Goal: Task Accomplishment & Management: Use online tool/utility

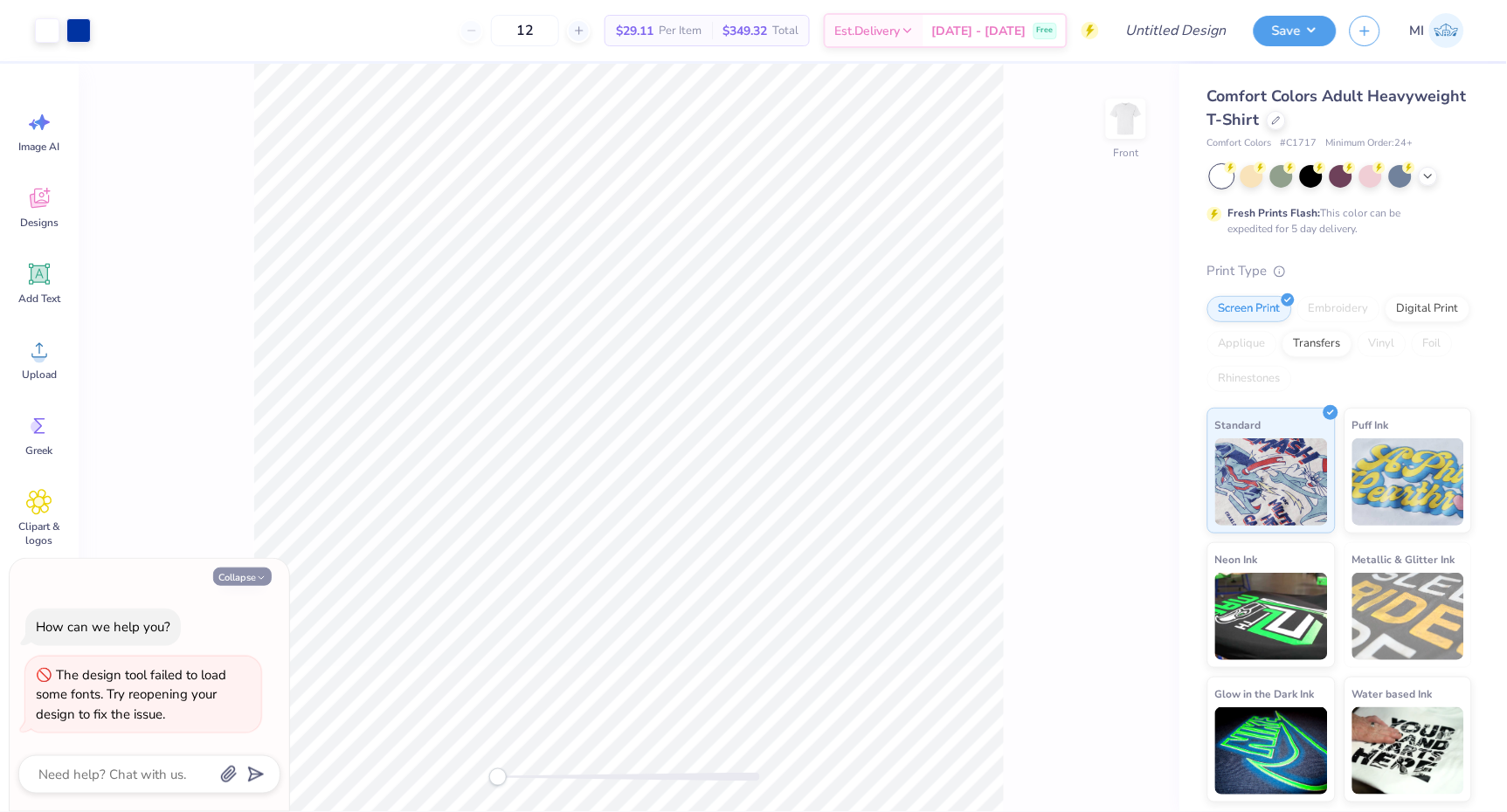
click at [260, 574] on icon "button" at bounding box center [261, 577] width 10 height 10
type textarea "x"
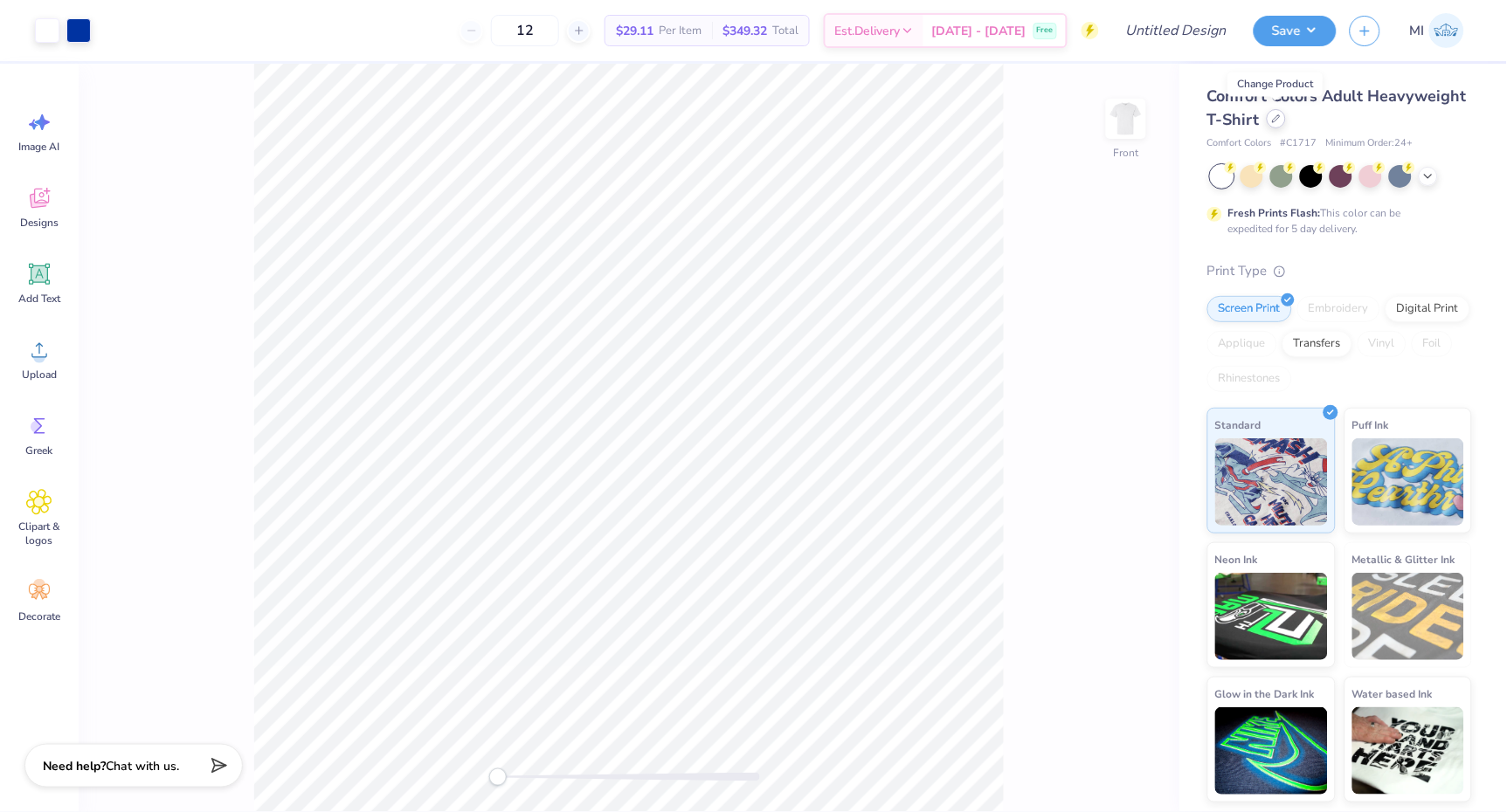
click at [1275, 115] on icon at bounding box center [1276, 118] width 7 height 7
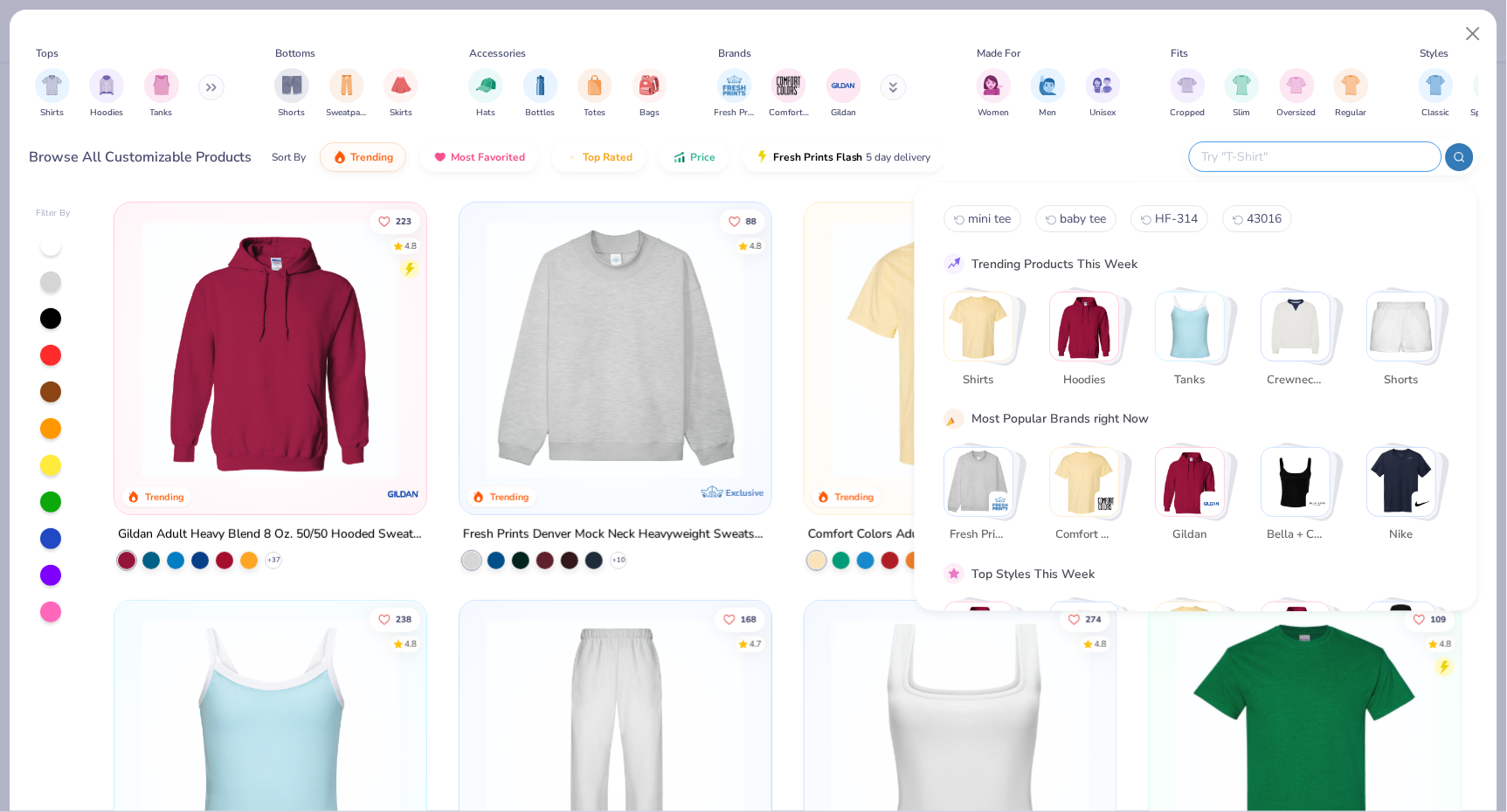
click at [1315, 153] on input "text" at bounding box center [1315, 156] width 229 height 20
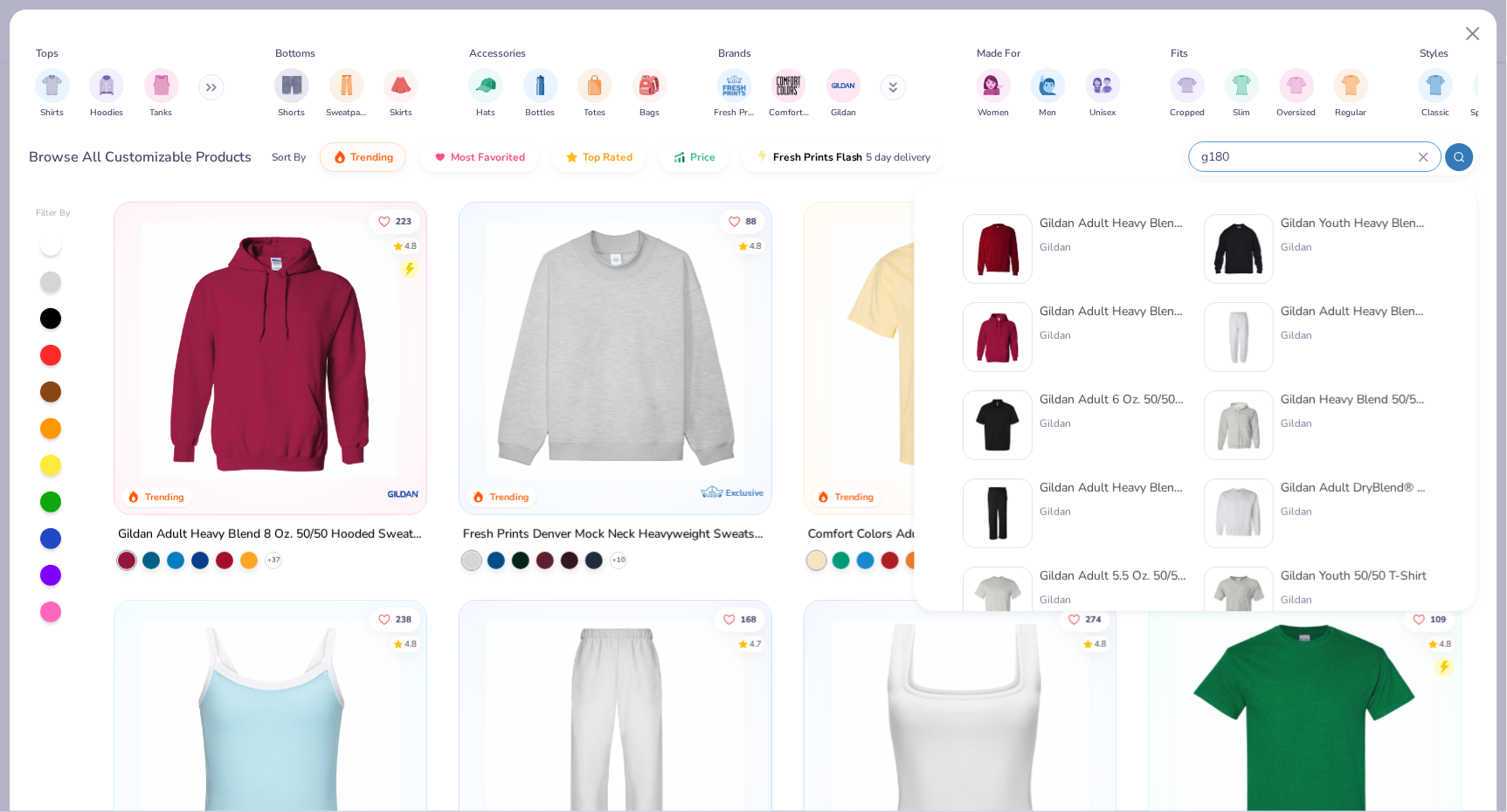
type input "g180"
click at [1010, 263] on img at bounding box center [998, 249] width 54 height 54
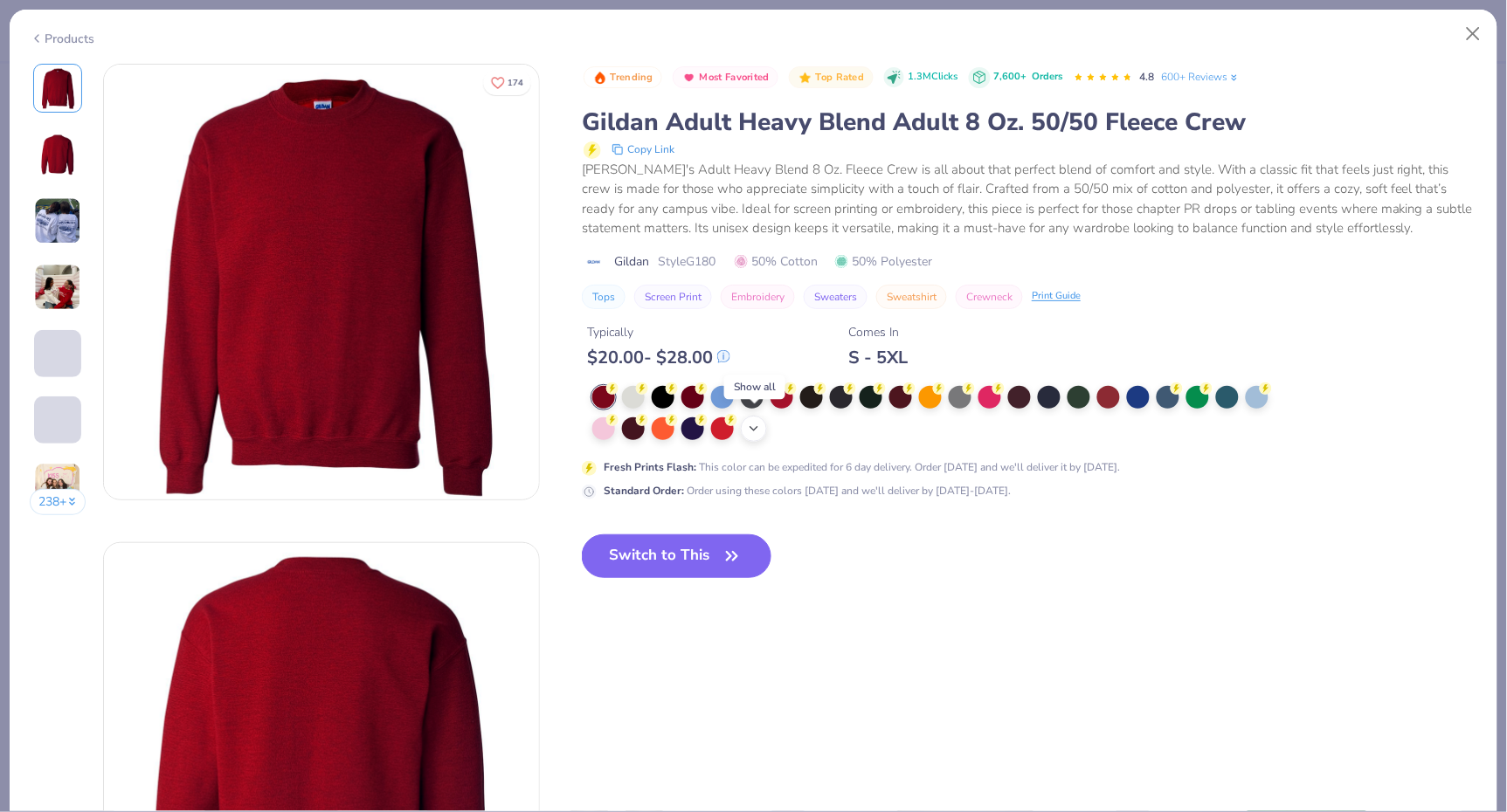
click at [755, 427] on polyline at bounding box center [753, 429] width 7 height 4
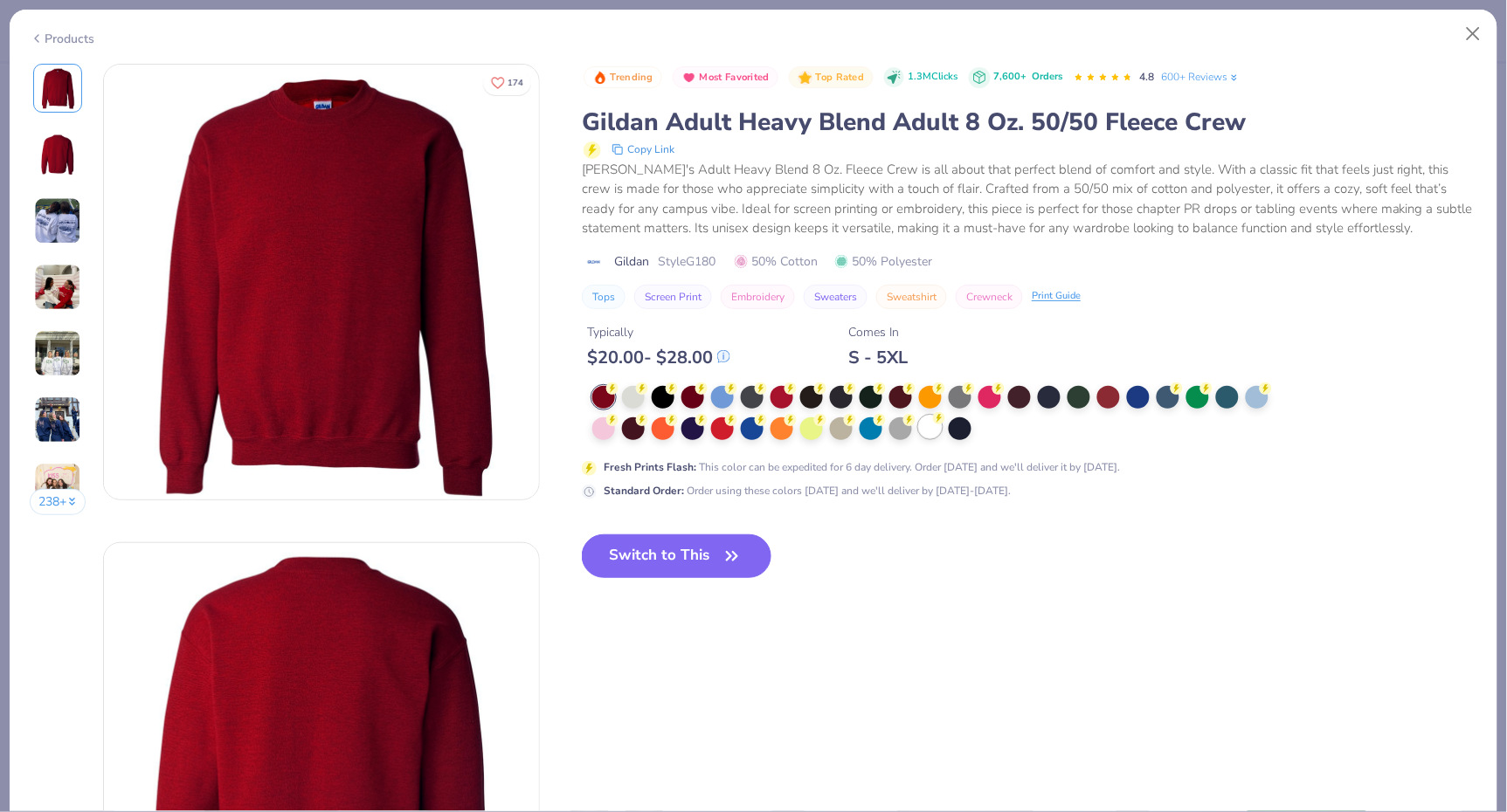
click at [932, 418] on div at bounding box center [931, 427] width 23 height 23
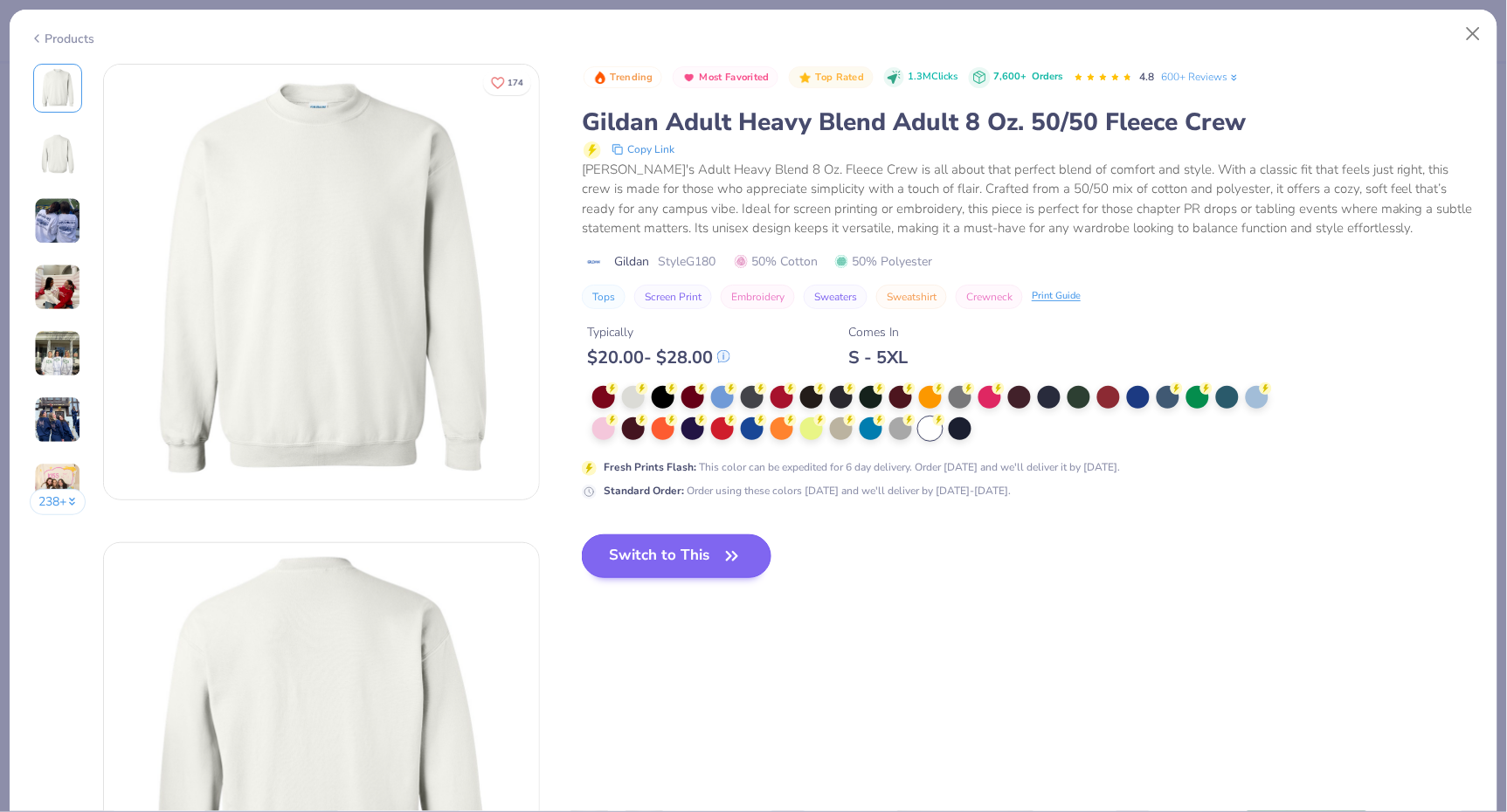
click at [738, 538] on button "Switch to This" at bounding box center [677, 556] width 190 height 44
click at [738, 556] on icon "button" at bounding box center [732, 556] width 25 height 25
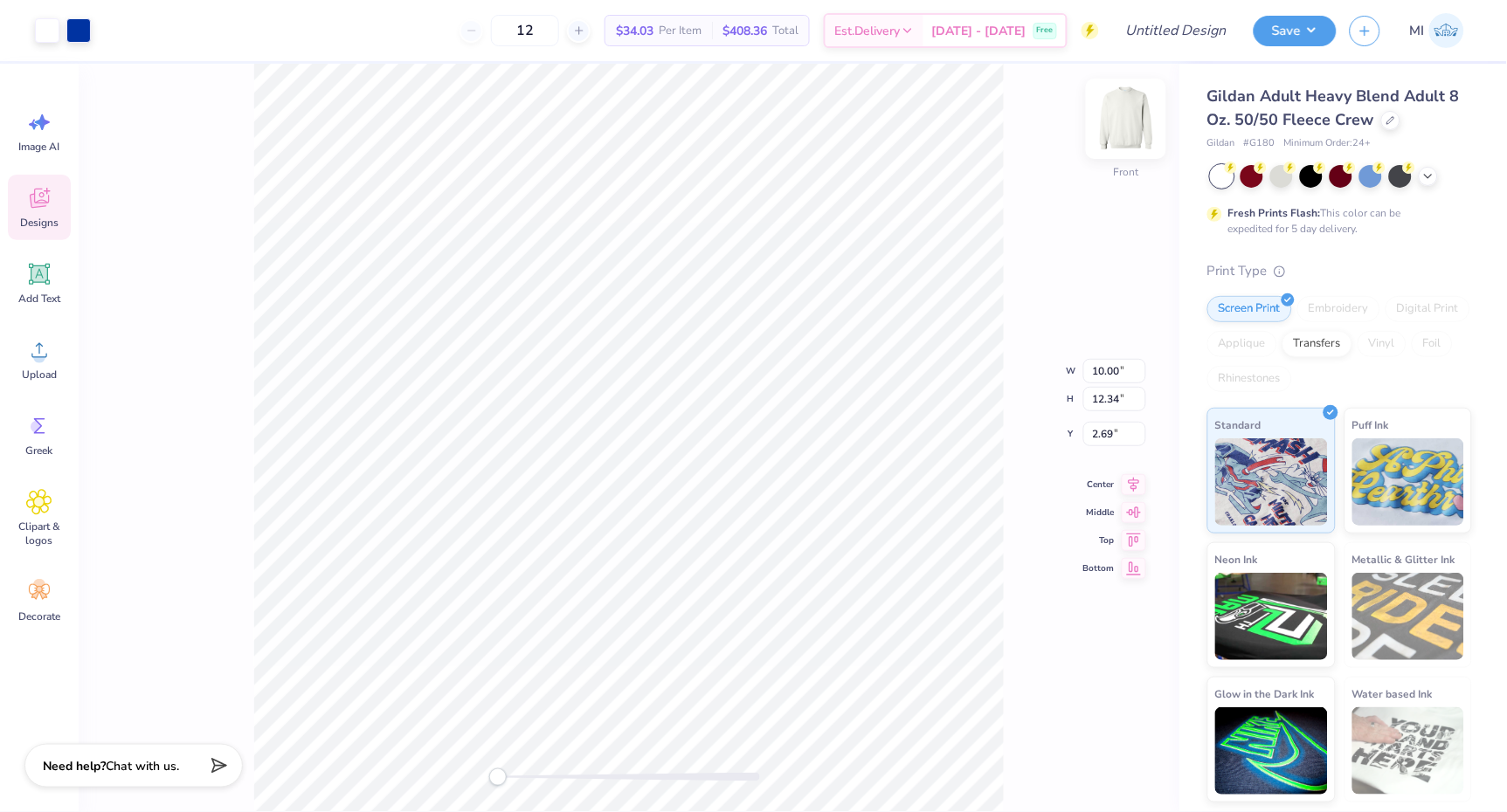
click at [1143, 138] on img at bounding box center [1125, 118] width 70 height 70
click at [1107, 142] on img at bounding box center [1125, 118] width 70 height 70
click at [1131, 125] on img at bounding box center [1125, 118] width 70 height 70
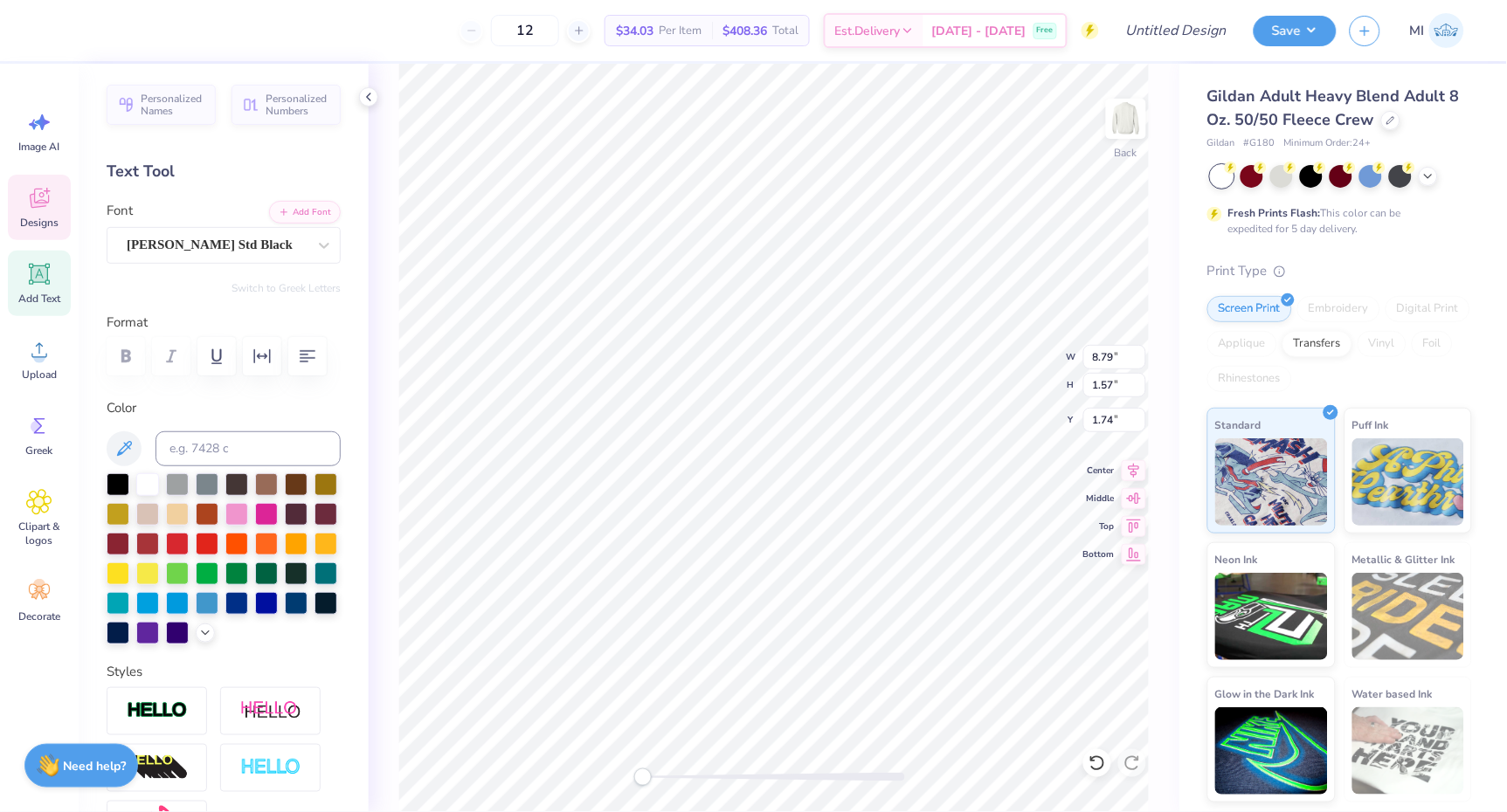
scroll to position [0, 3]
type textarea "Kappa Delta"
type input "8.94"
type input "8.28"
type input "3.16"
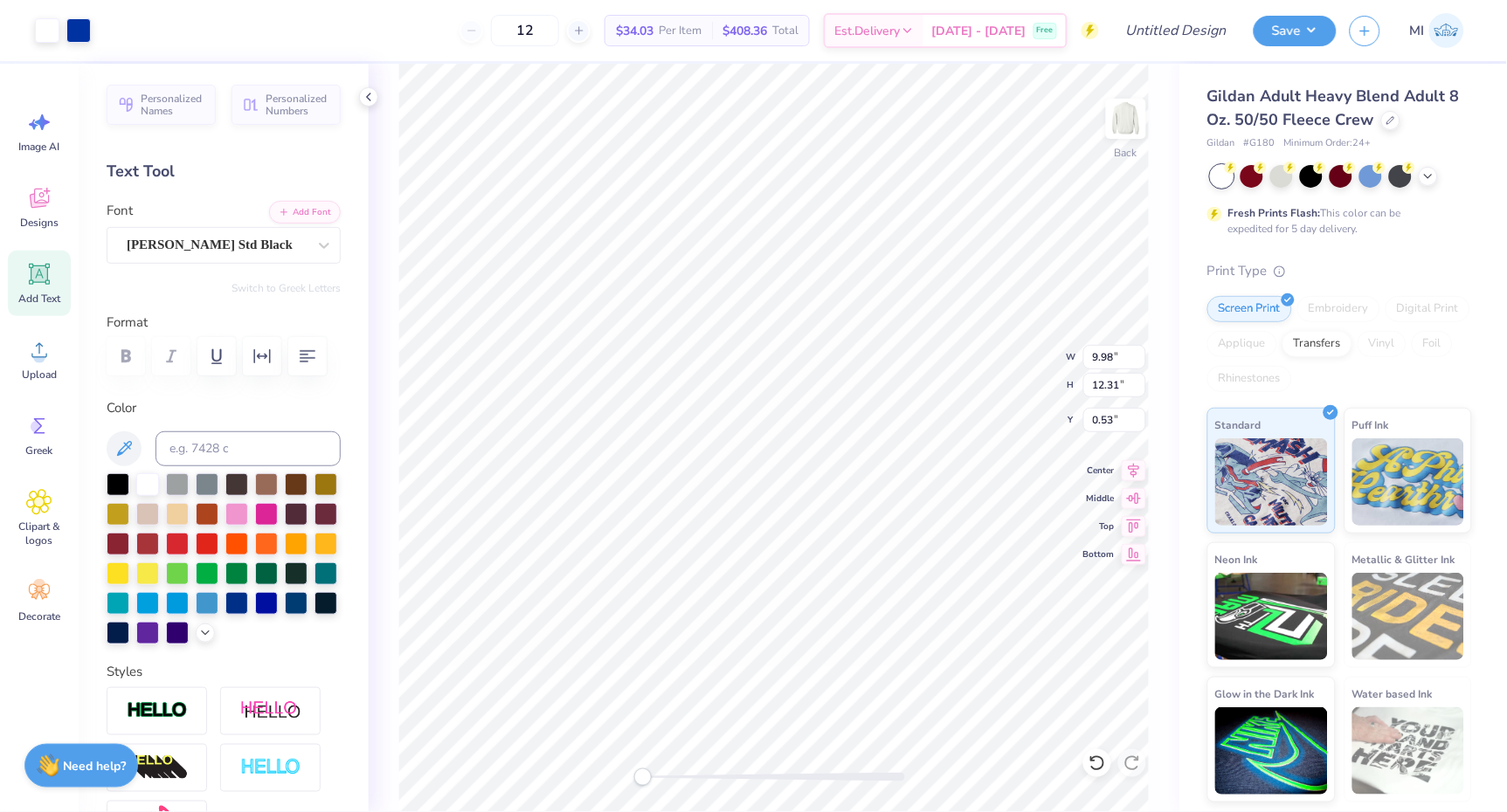
type input "2.29"
type input "9.72"
type input "2.49"
type input "3.03"
drag, startPoint x: 645, startPoint y: 781, endPoint x: 676, endPoint y: 784, distance: 31.1
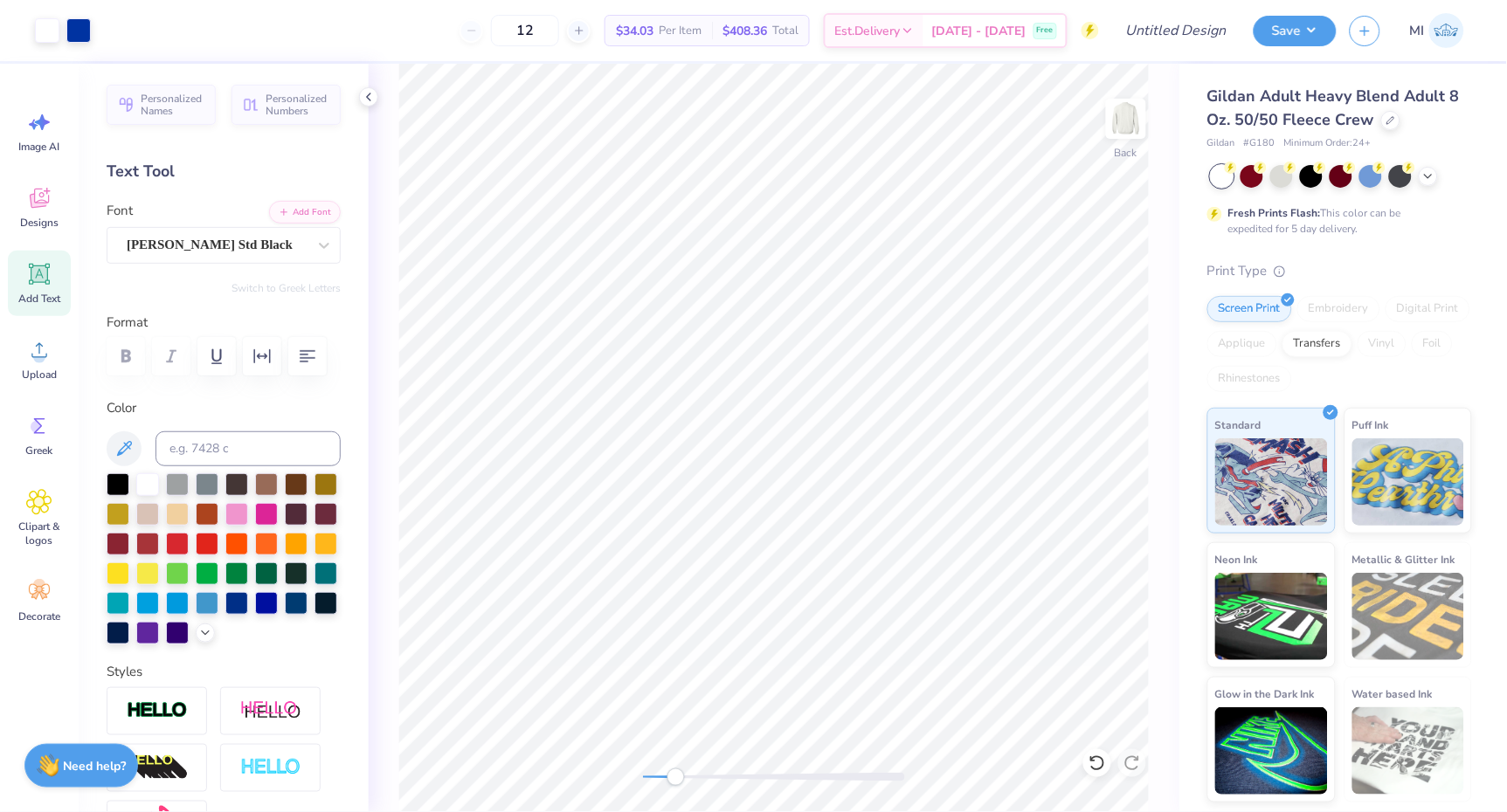
click at [676, 784] on div "Accessibility label" at bounding box center [676, 778] width 17 height 17
click at [713, 811] on html "Art colors 12 $34.03 Per Item $408.36 Total Est. Delivery Sep 22 - 25 Free Desi…" at bounding box center [753, 406] width 1507 height 812
type input "8.56"
type input "1.16"
type input "3.63"
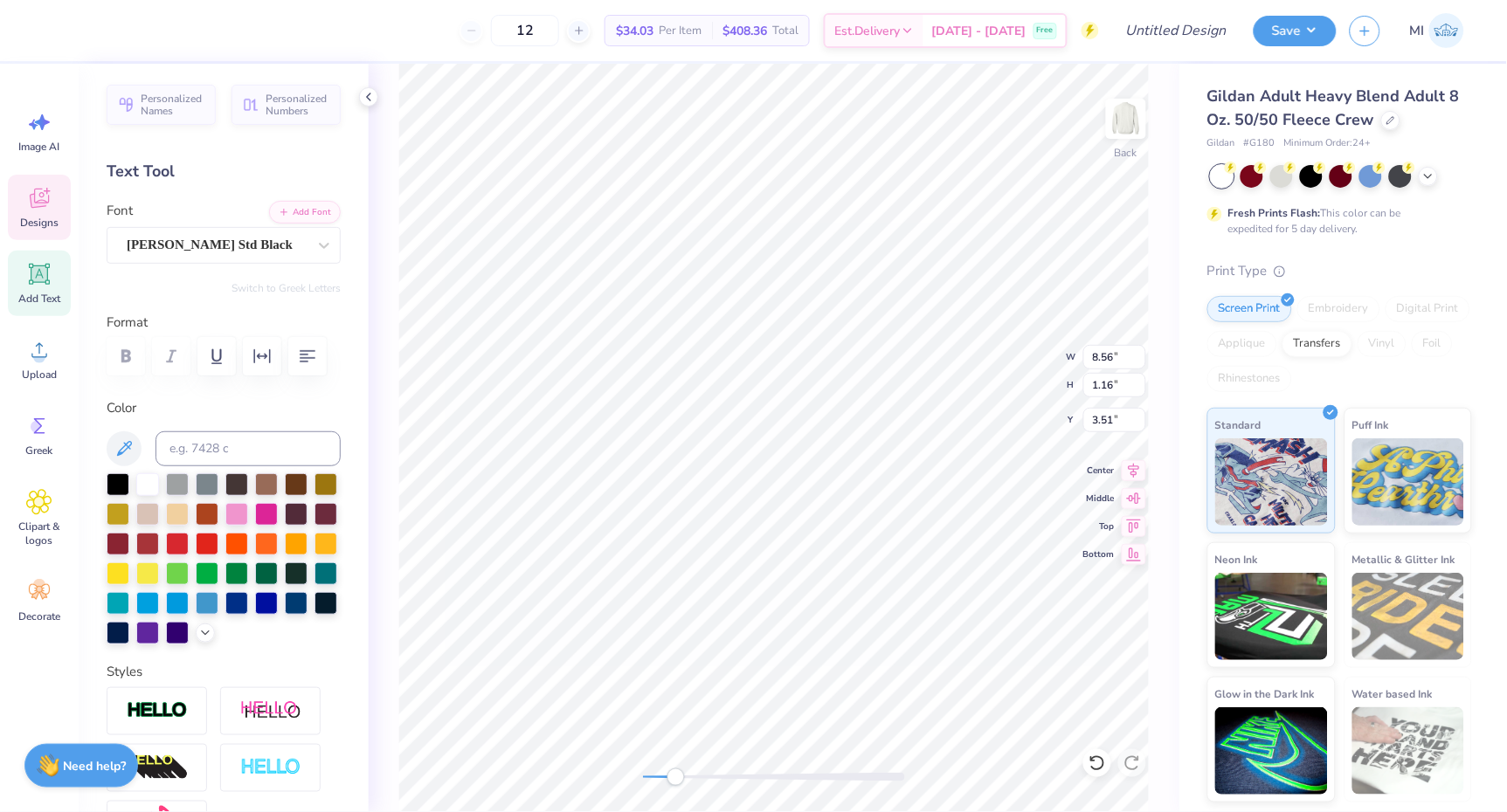
click at [1035, 350] on div "Back W 8.56 8.56 " H 1.16 1.16 " Y 3.51 3.51 " Center Middle Top Bottom" at bounding box center [773, 438] width 810 height 748
type input "8.94"
type input "8.28"
type input "4.92"
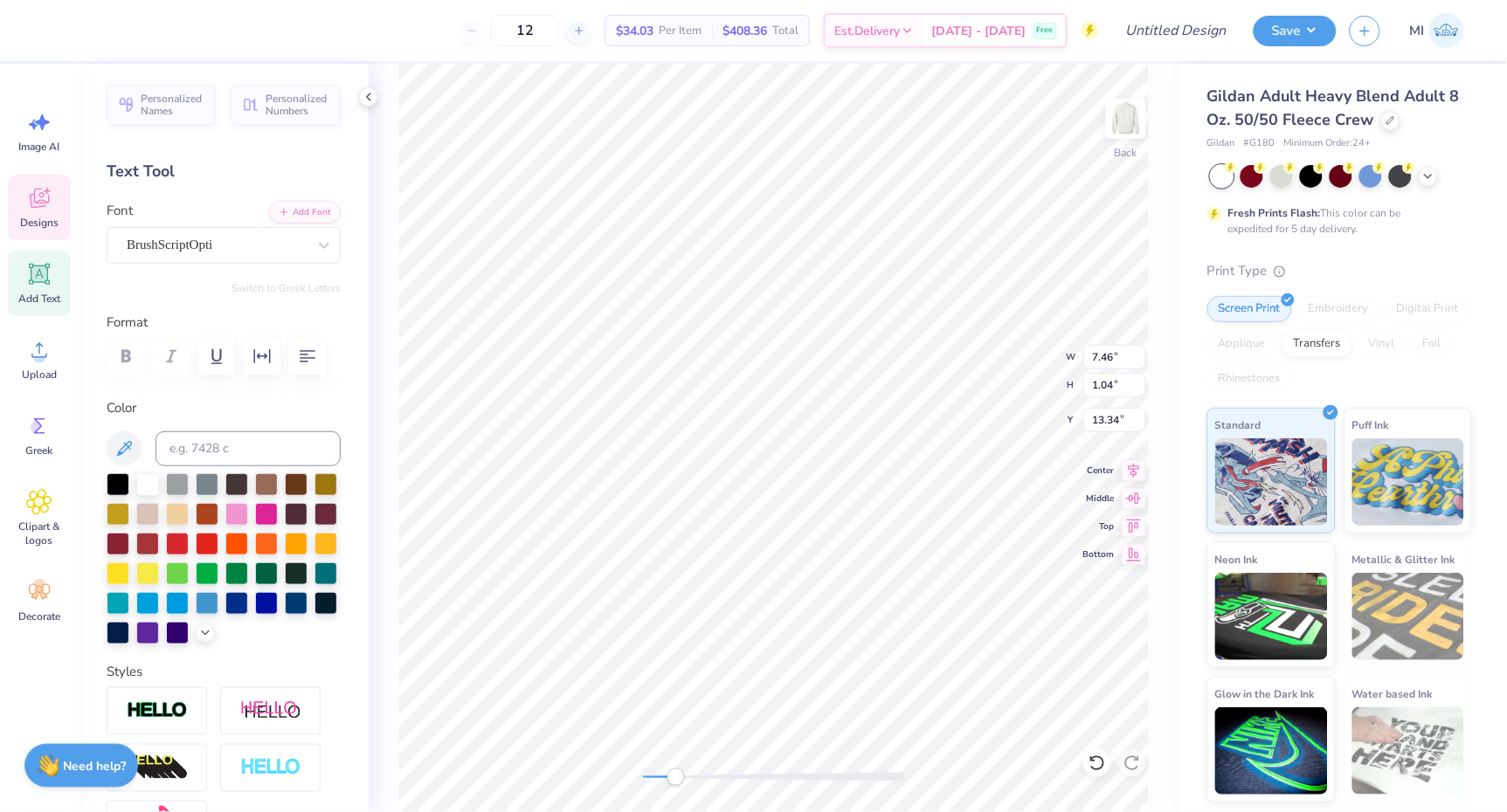
type textarea "Barn Dance 2025"
click at [609, 779] on div "Back" at bounding box center [773, 438] width 810 height 748
click at [634, 781] on div "Back" at bounding box center [773, 438] width 810 height 748
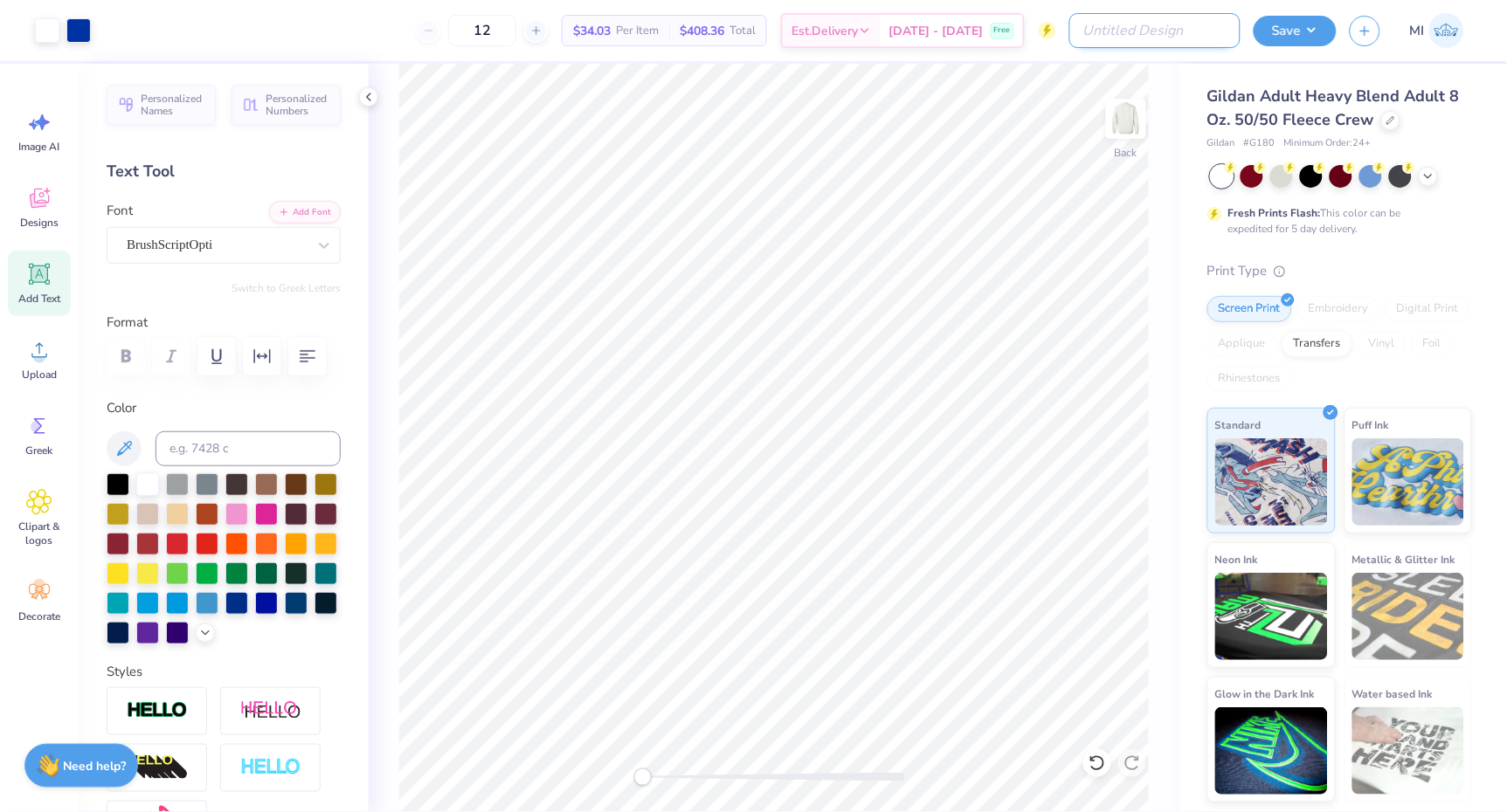
click at [1212, 30] on input "Design Title" at bounding box center [1154, 31] width 171 height 35
type input "KD Barn Dance 2025"
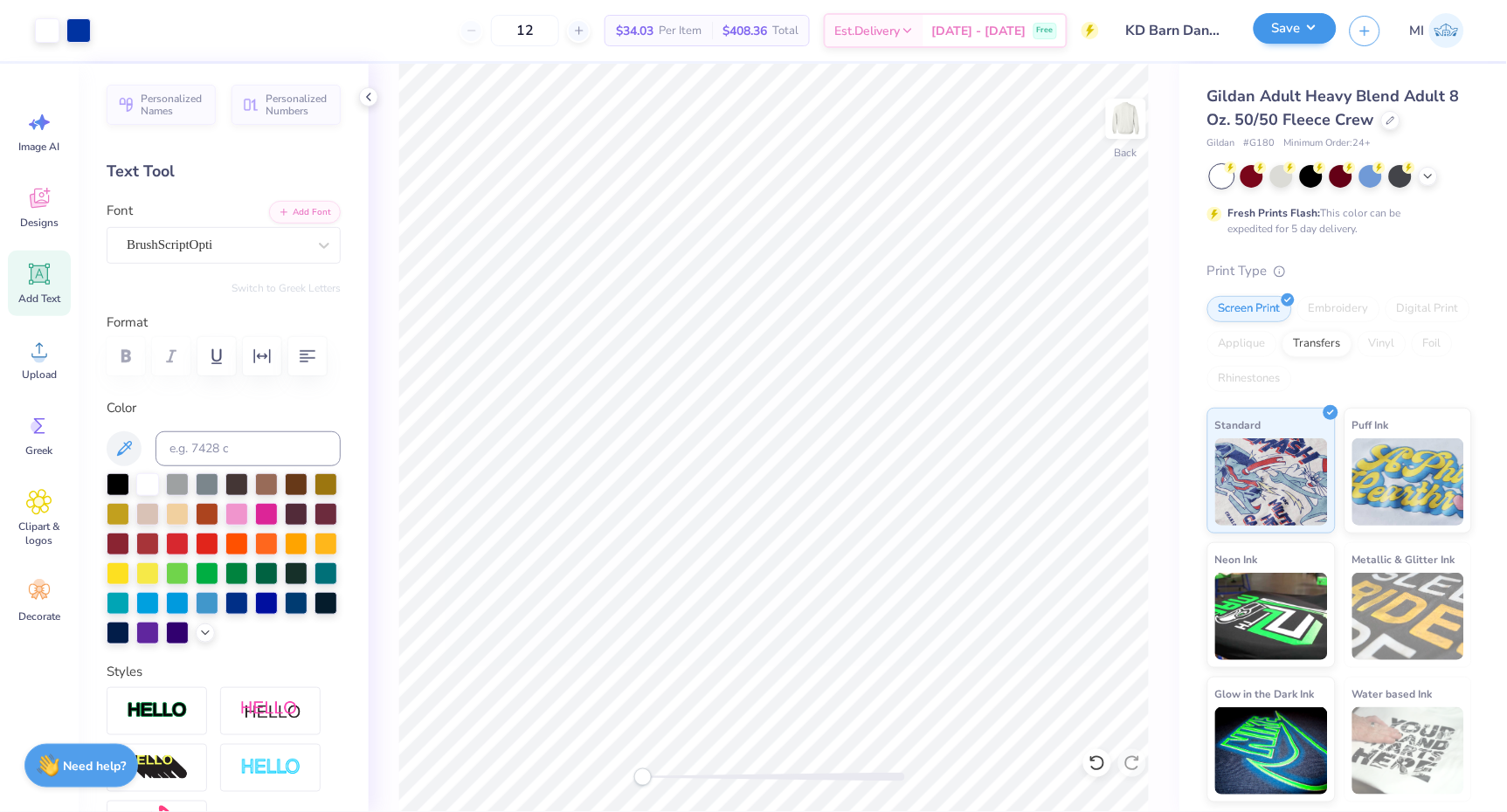
click at [1308, 31] on button "Save" at bounding box center [1295, 29] width 83 height 31
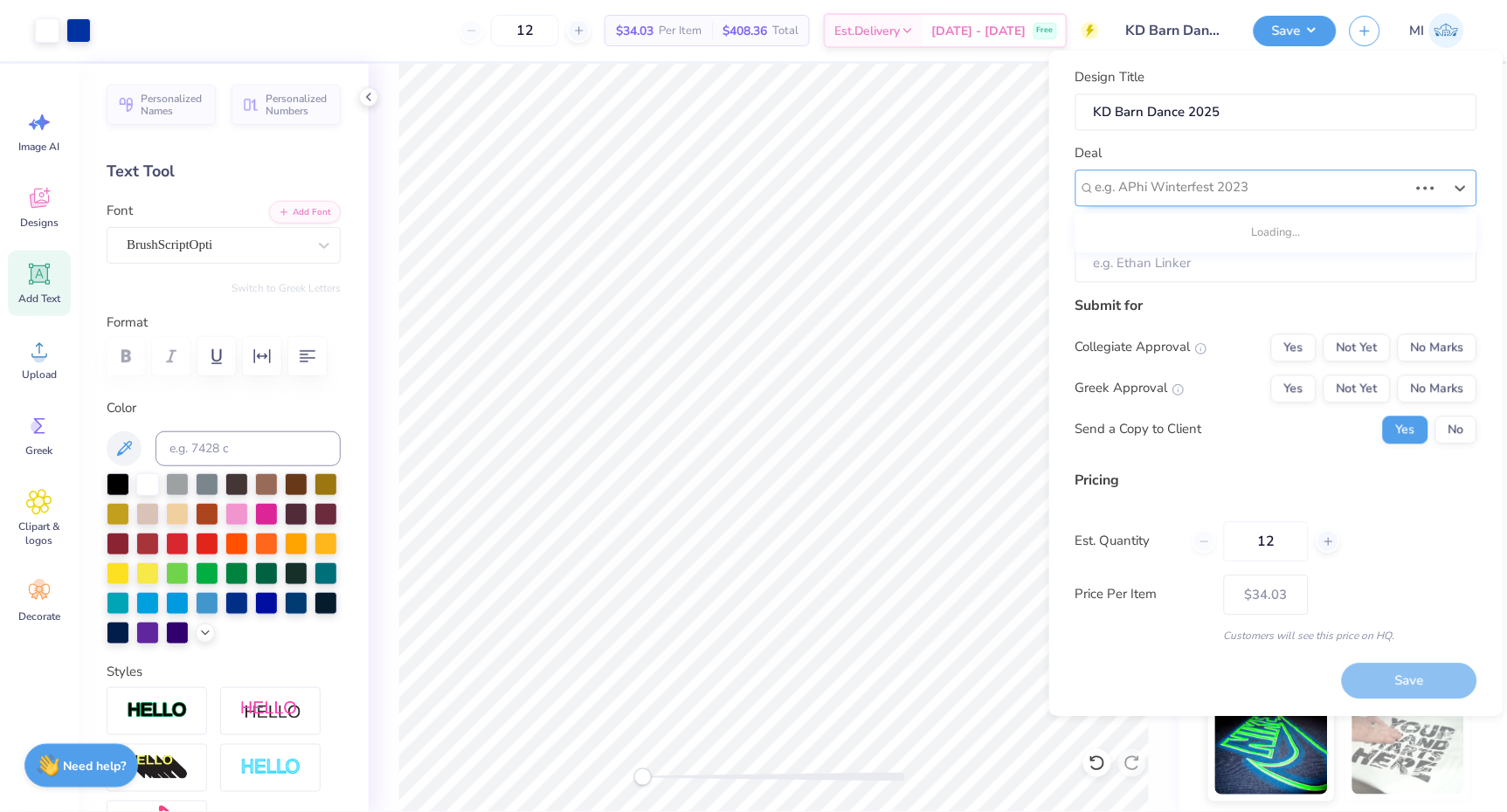
click at [1299, 183] on div at bounding box center [1252, 188] width 313 height 24
type input "L"
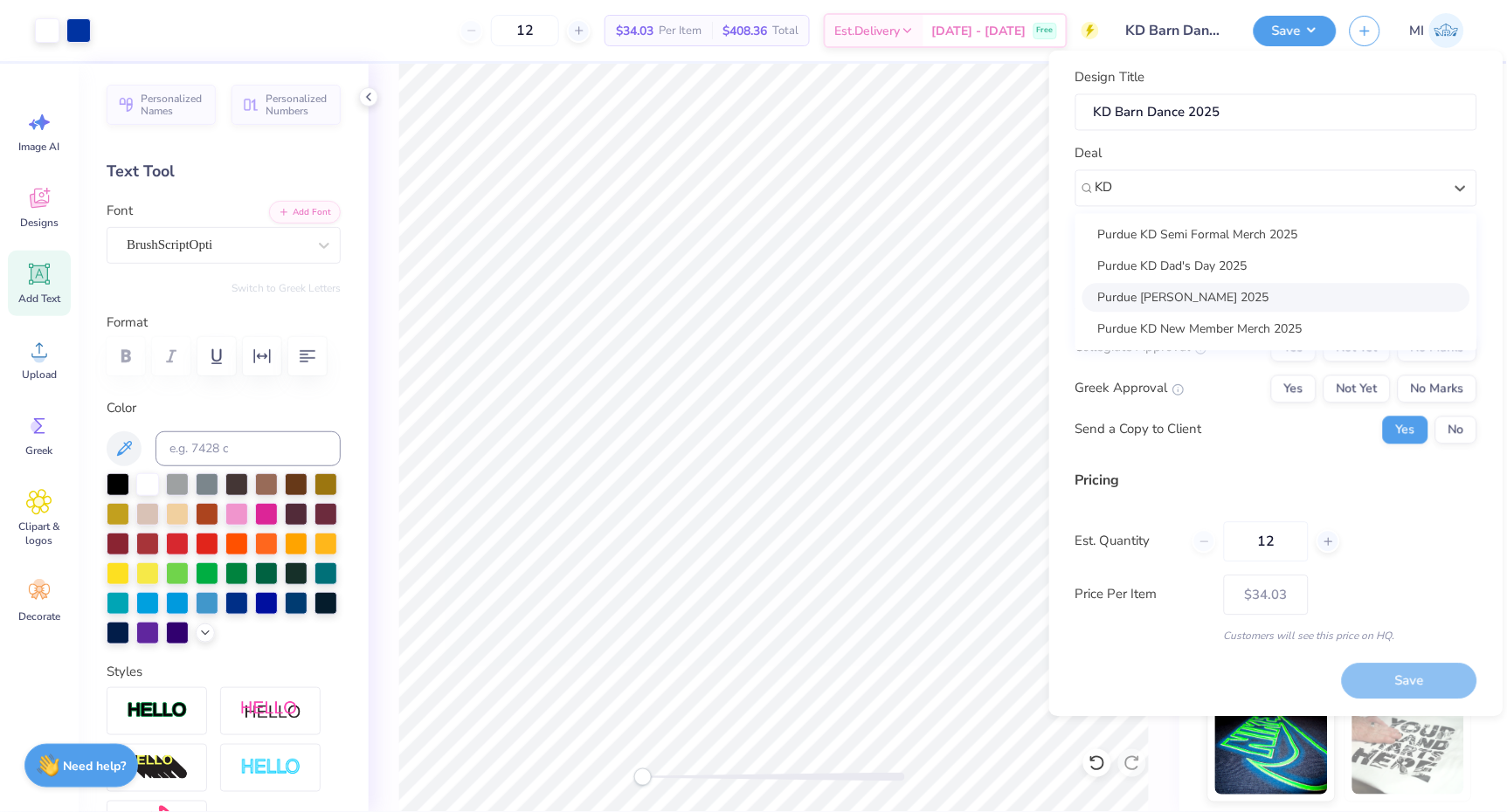
click at [1204, 293] on div "Purdue [PERSON_NAME] 2025" at bounding box center [1276, 298] width 387 height 29
type input "KD"
type input "[PERSON_NAME]"
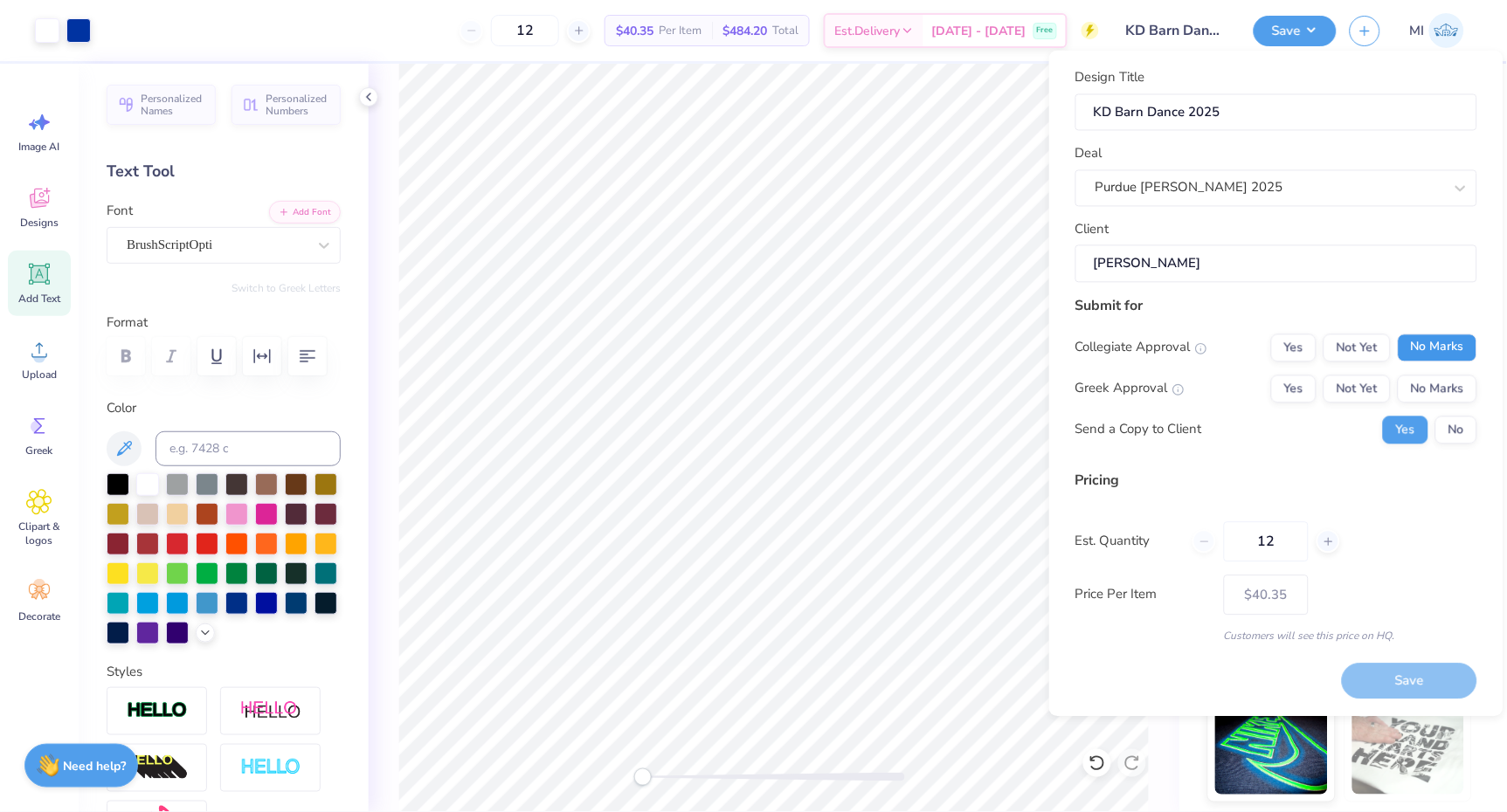
click at [1430, 341] on button "No Marks" at bounding box center [1437, 347] width 79 height 28
click at [1350, 377] on button "Not Yet" at bounding box center [1357, 388] width 67 height 28
click at [1441, 439] on button "No" at bounding box center [1456, 429] width 42 height 28
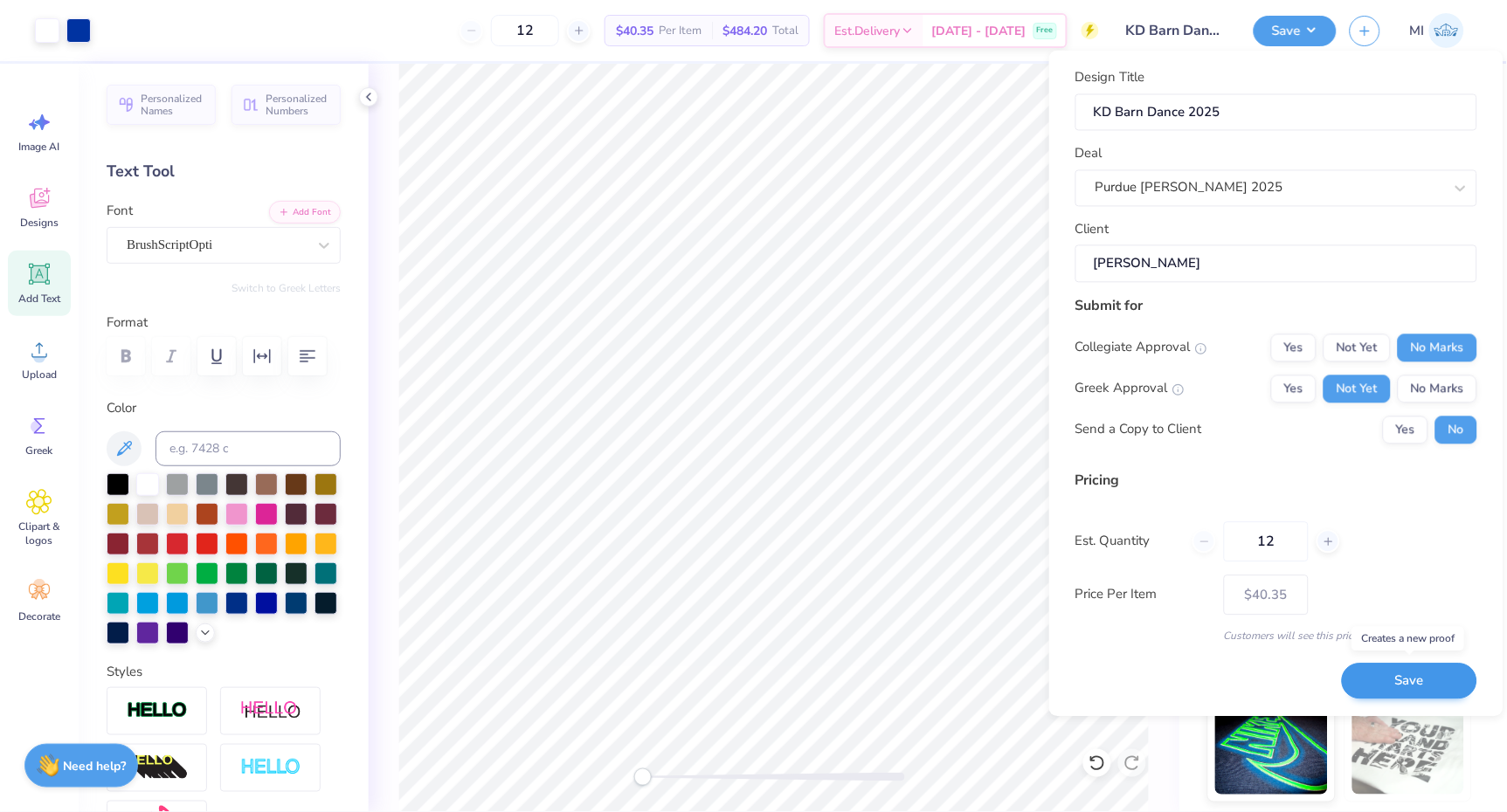
click at [1396, 666] on button "Save" at bounding box center [1410, 682] width 136 height 36
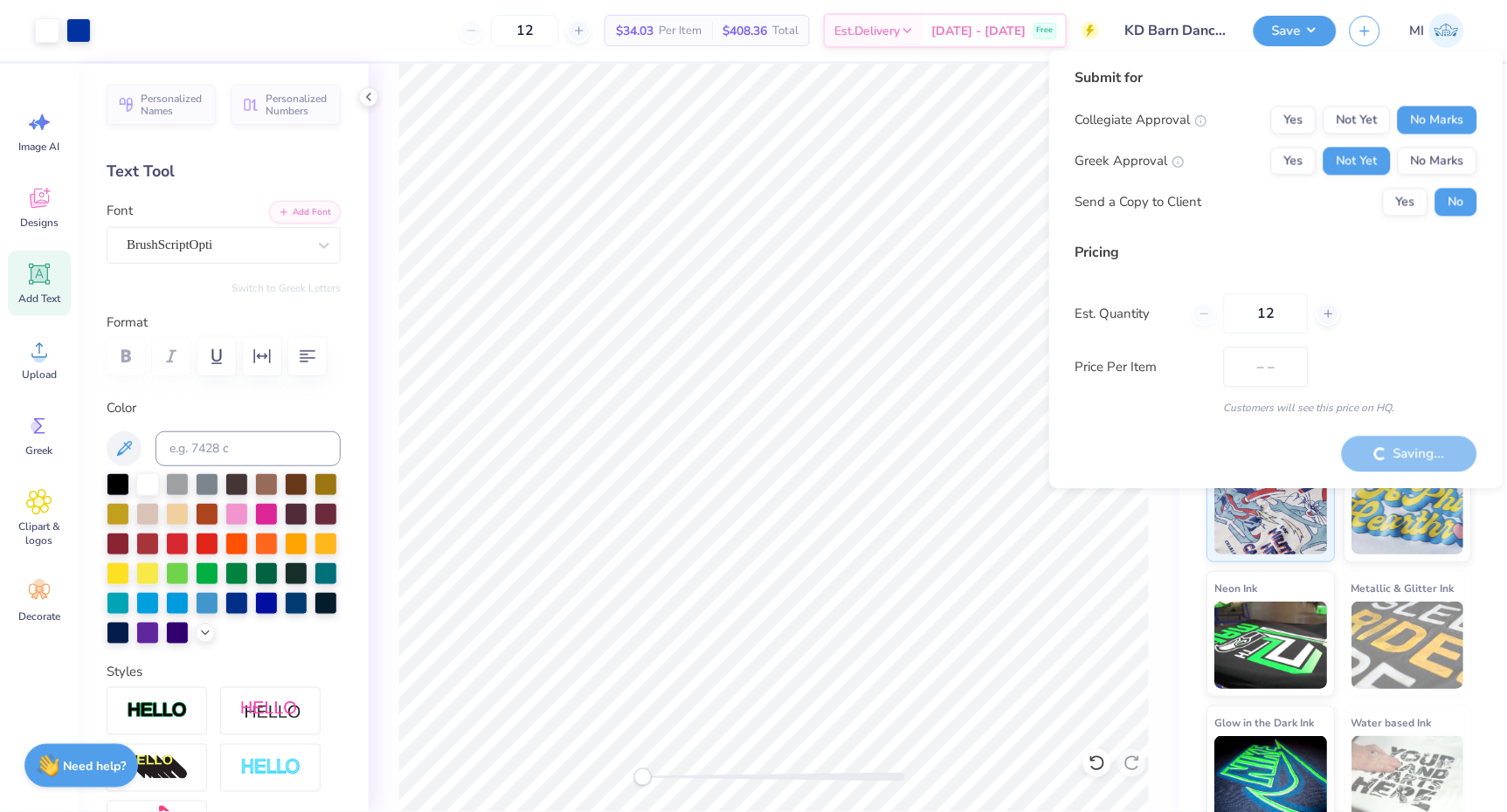
type input "$40.35"
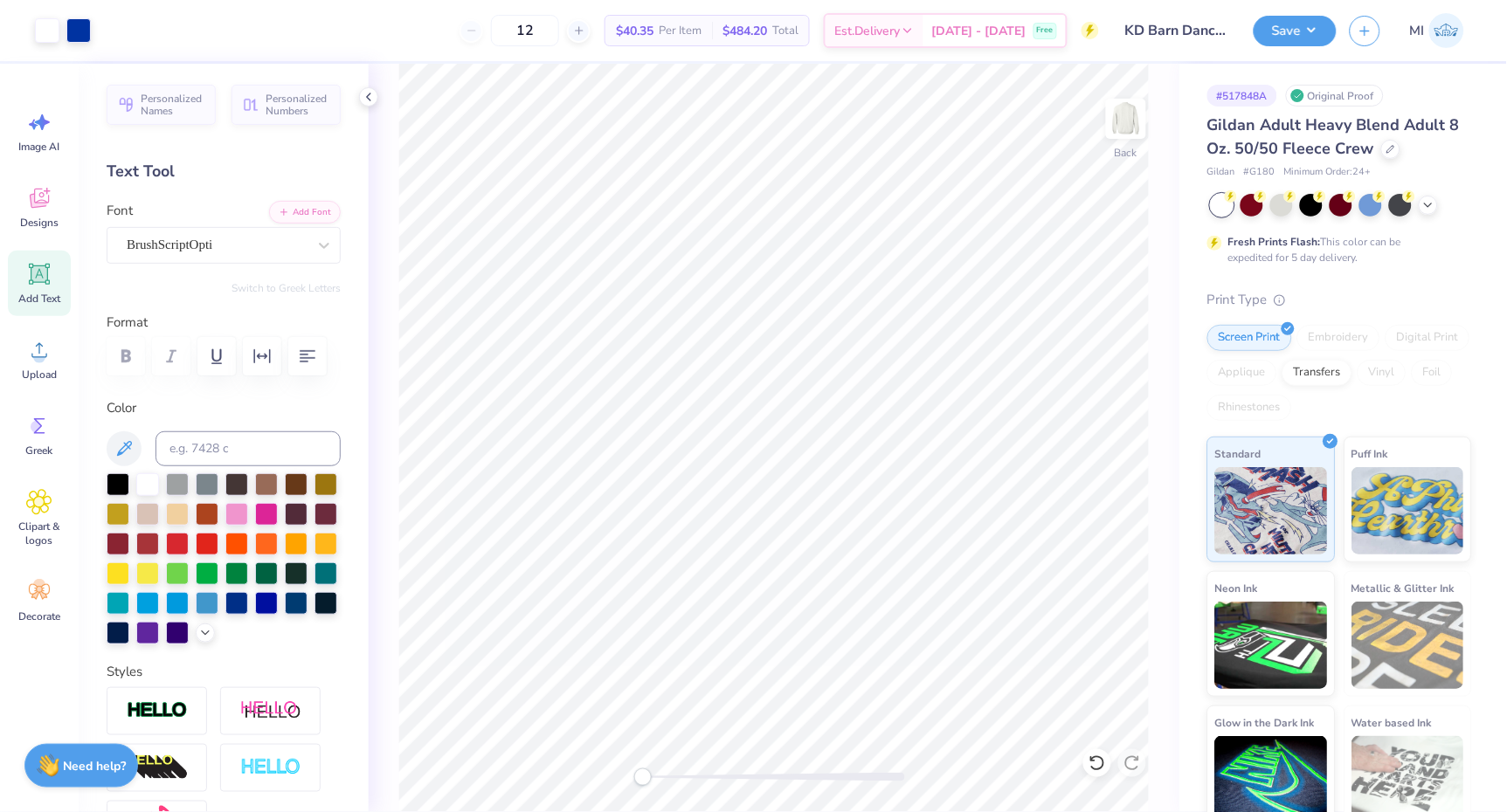
click at [340, 12] on div "12 $40.35 Per Item $484.20 Total Est. Delivery Sep 22 - 25 Free" at bounding box center [601, 31] width 995 height 61
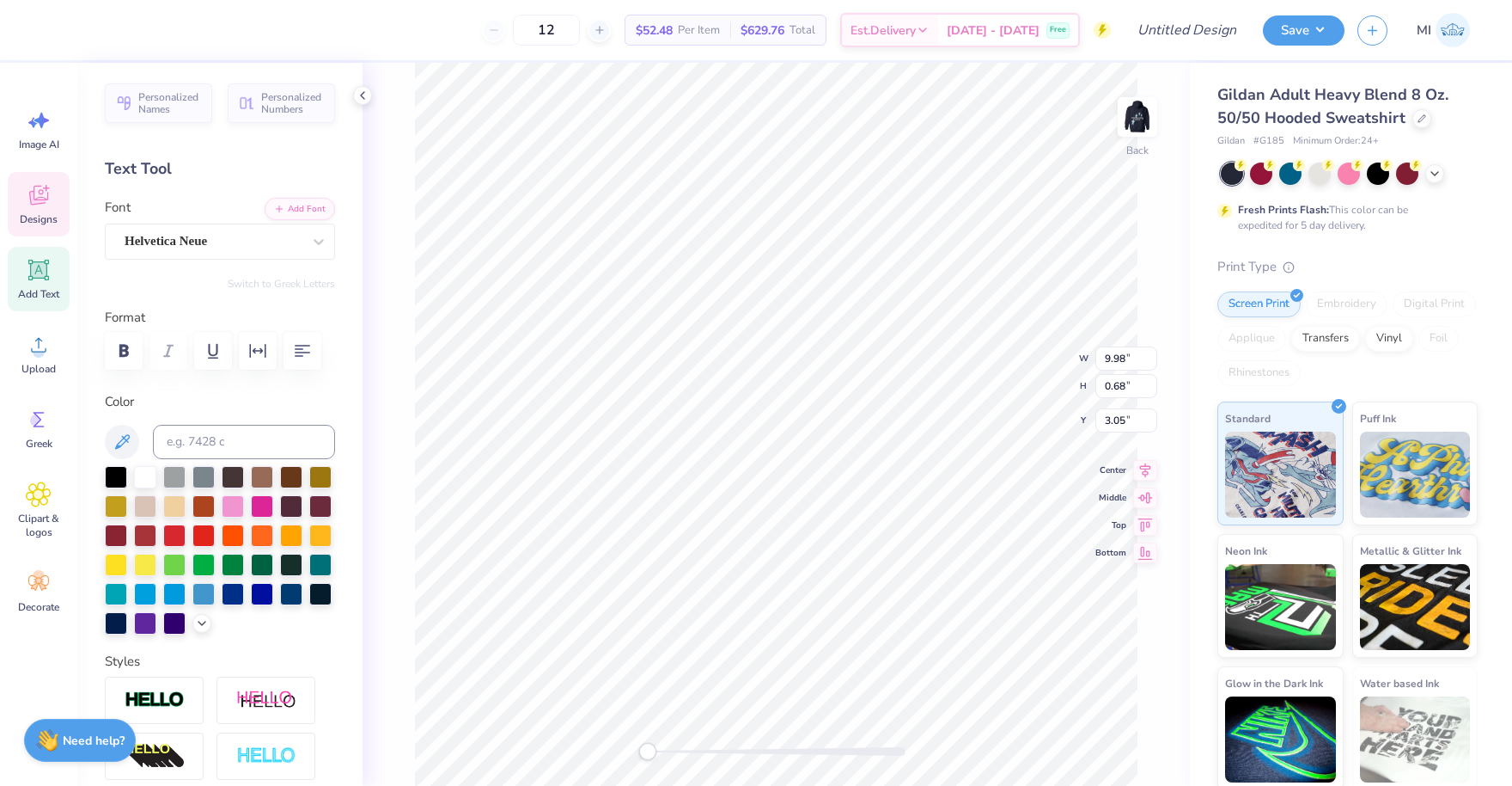
type textarea "Z"
type textarea "KAPPA DELTA"
click at [1123, 137] on img at bounding box center [1137, 116] width 69 height 69
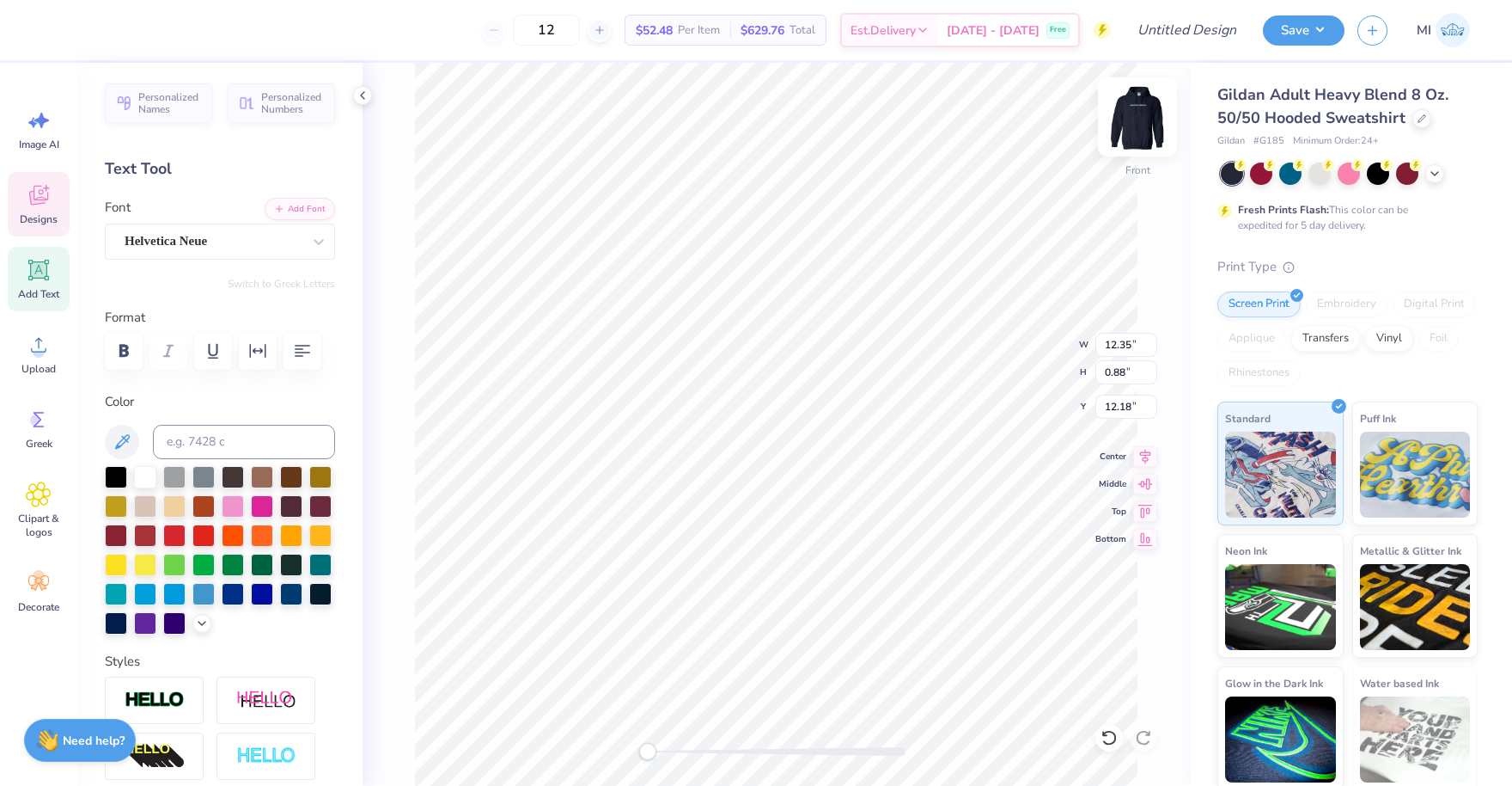
type textarea "Z"
type textarea "KAPPA DELTA"
type textarea "[GEOGRAPHIC_DATA], [US_STATE]"
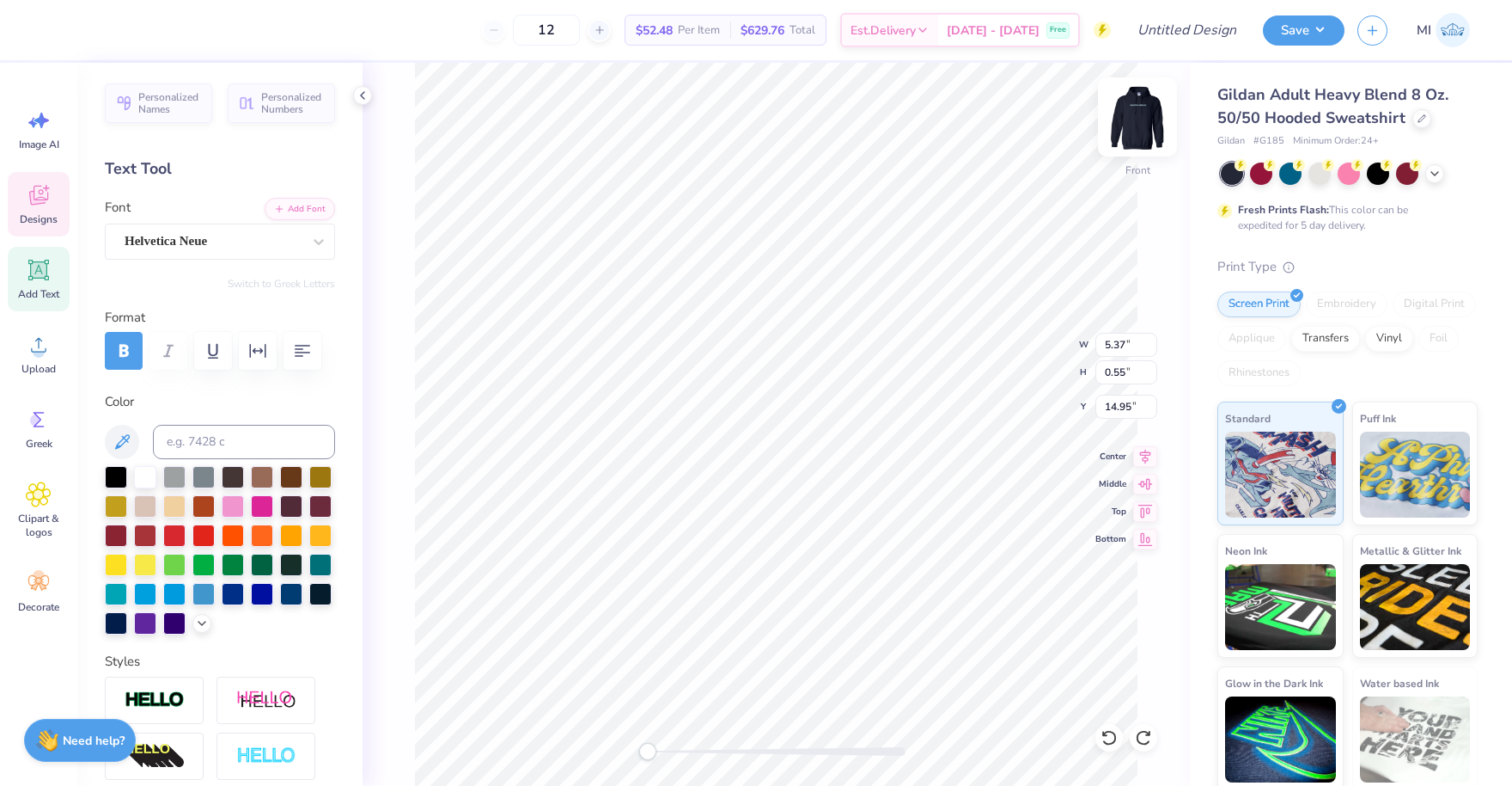
scroll to position [0, 2]
type textarea "EXEC 2024"
type textarea "EXEC COUNCIL"
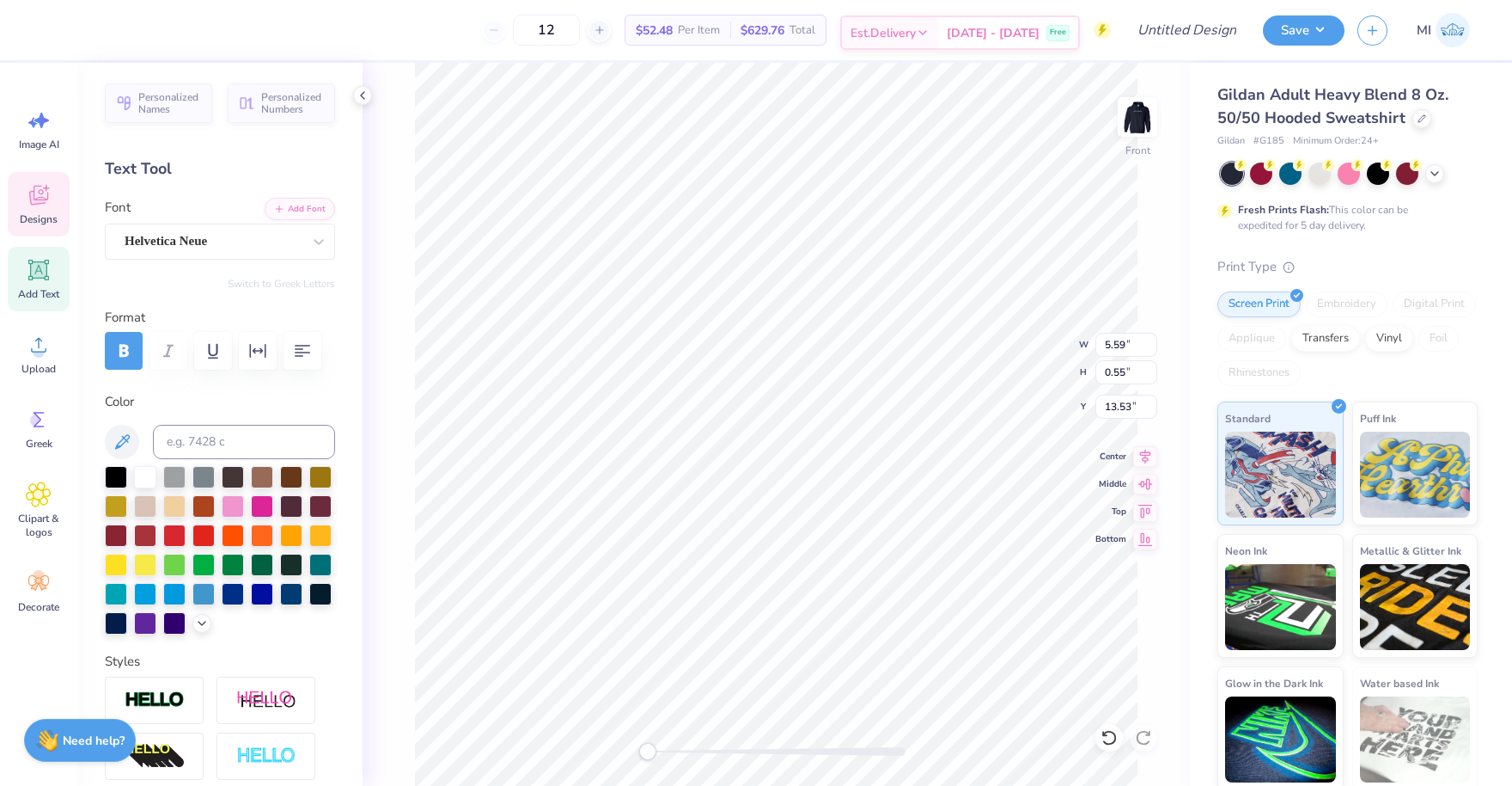
type textarea "ESTABLISHED 1897"
type input "6.04"
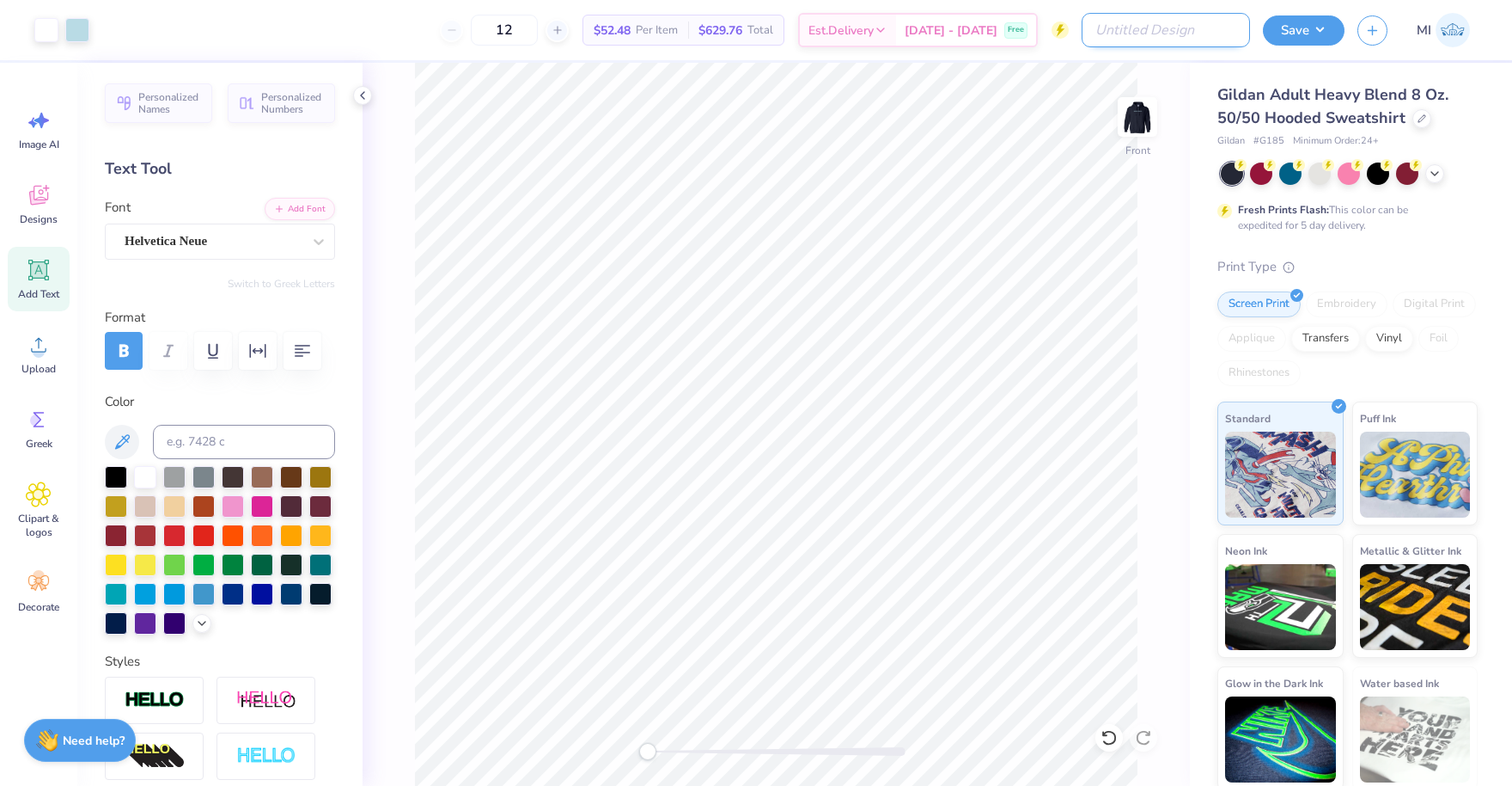
click at [1210, 25] on input "Design Title" at bounding box center [1165, 30] width 168 height 35
type input "KD Exec Board Merch"
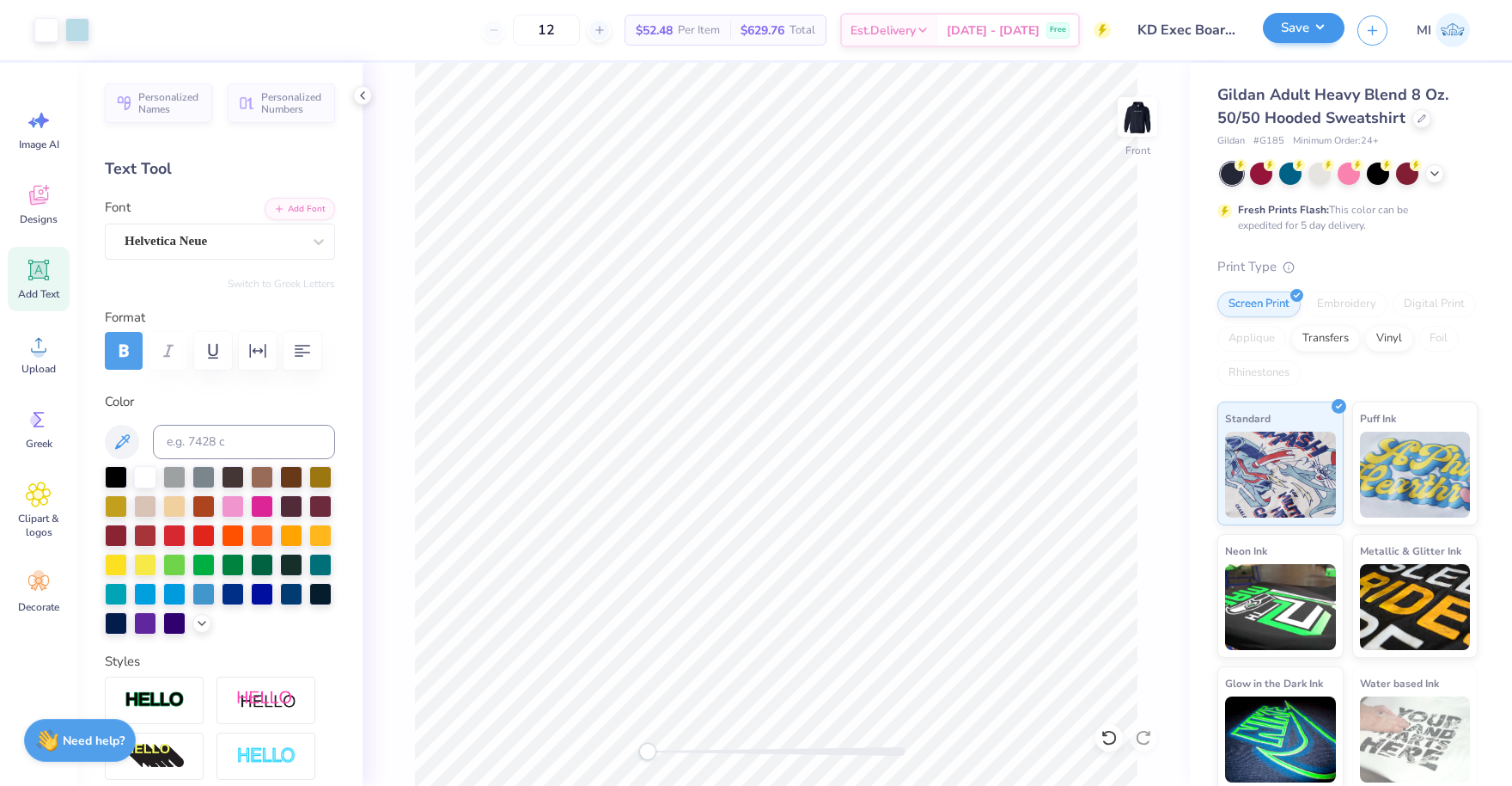
click at [1314, 25] on button "Save" at bounding box center [1304, 28] width 82 height 30
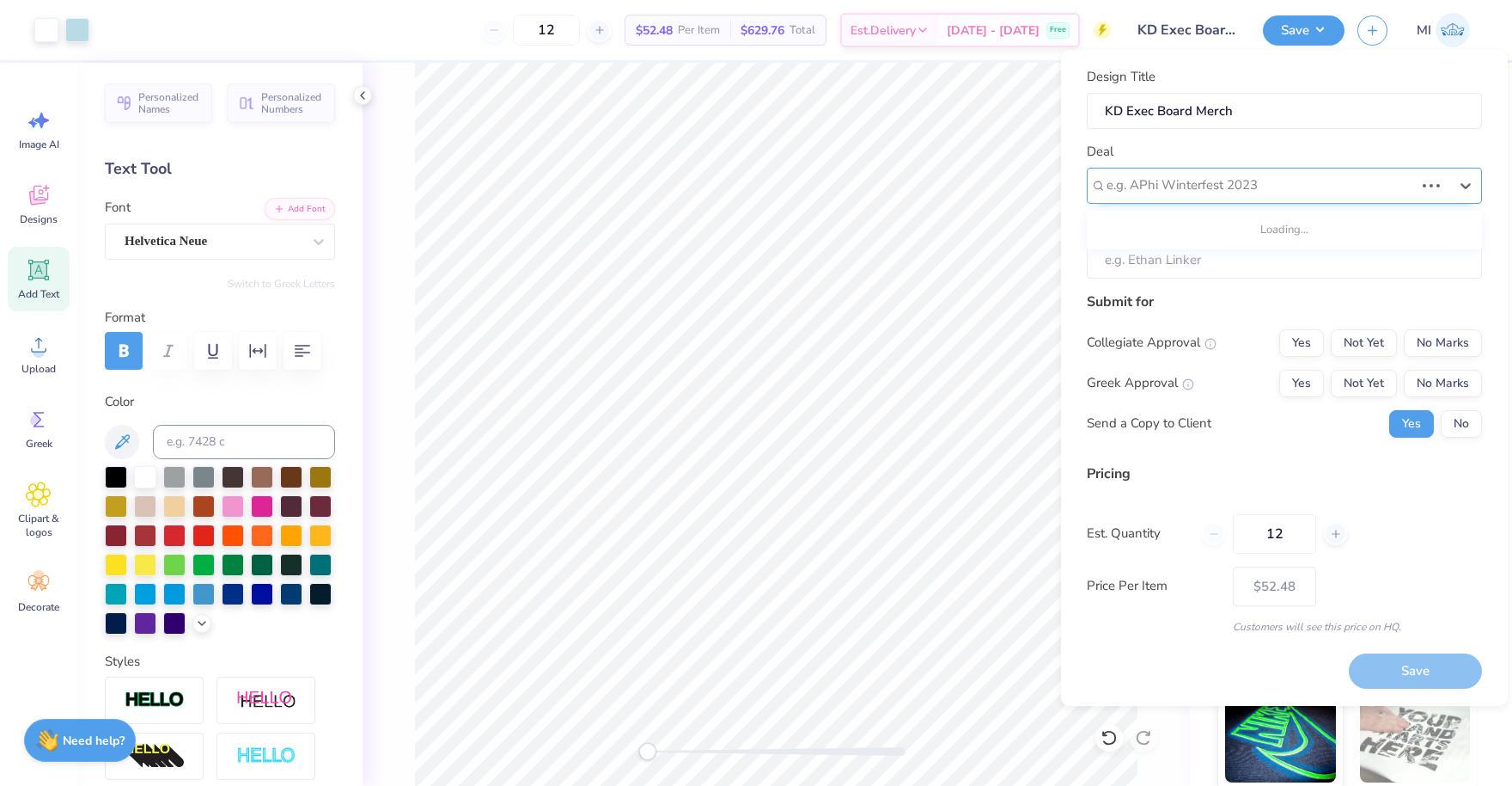
click at [1308, 192] on div at bounding box center [1260, 185] width 308 height 23
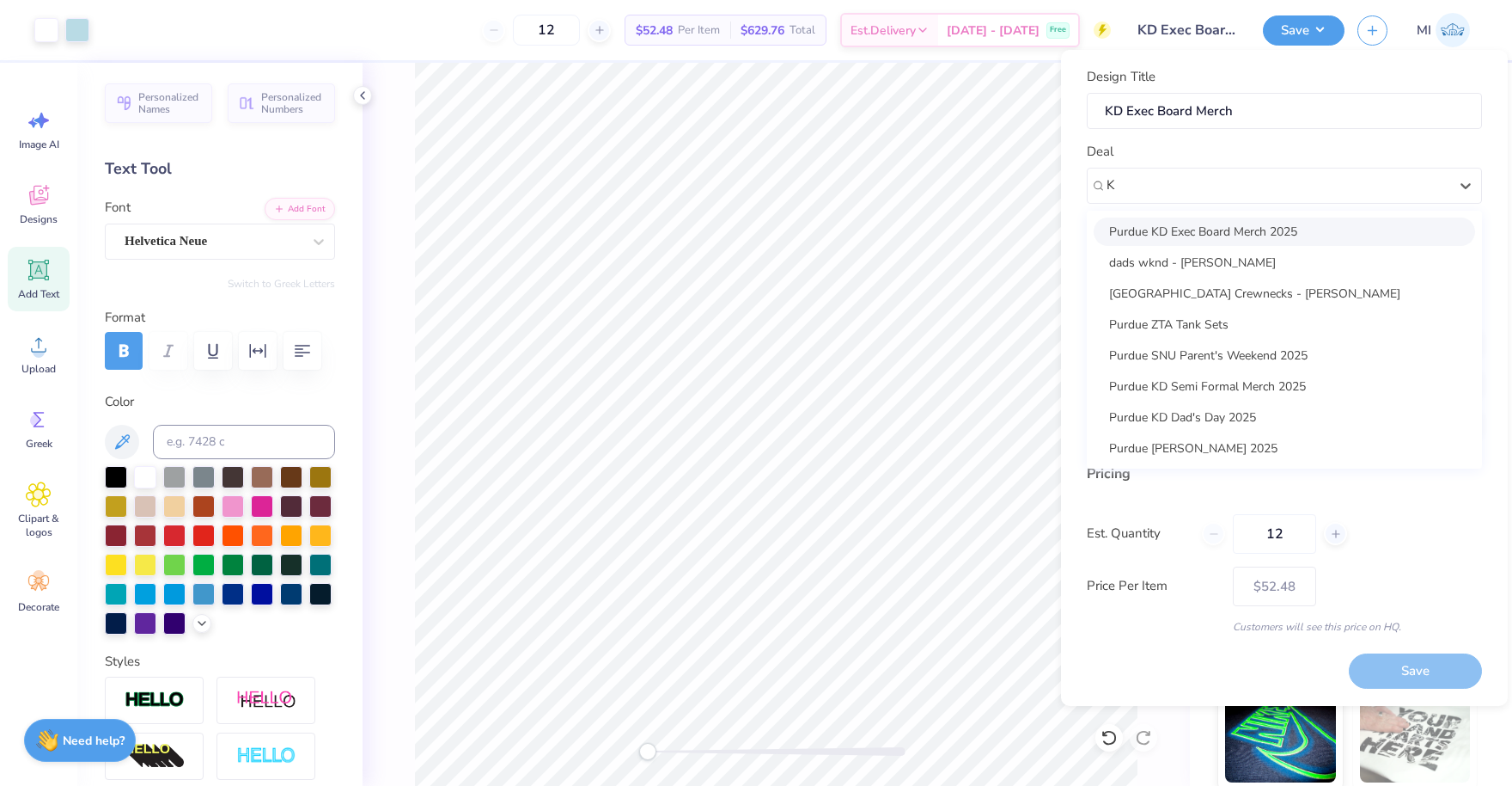
click at [1229, 224] on div "Purdue KD Exec Board Merch 2025" at bounding box center [1284, 232] width 381 height 28
type input "K"
type input "[PERSON_NAME]"
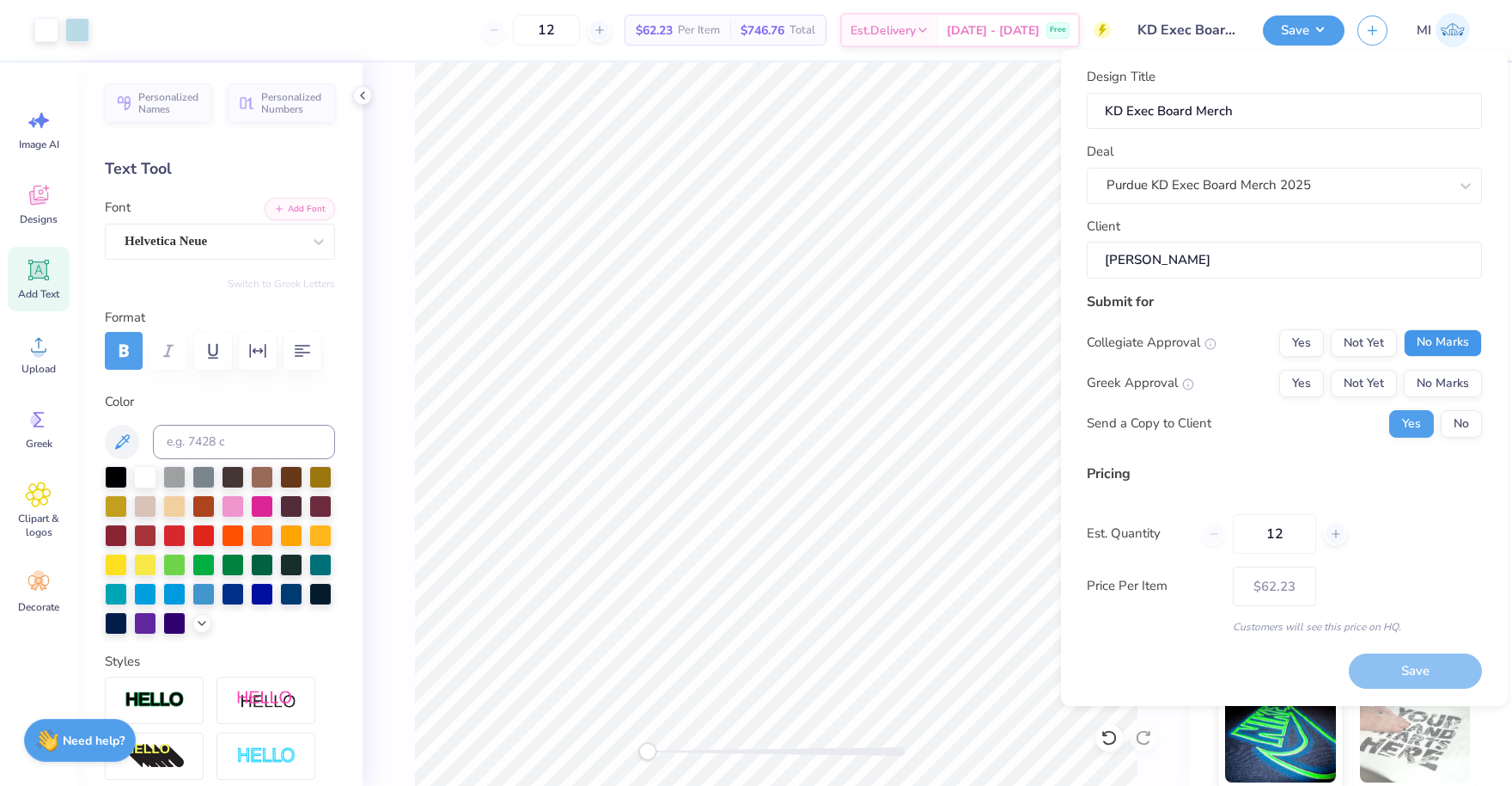
click at [1463, 345] on button "No Marks" at bounding box center [1443, 343] width 78 height 27
click at [1351, 384] on button "Not Yet" at bounding box center [1364, 383] width 66 height 27
